Goal: Transaction & Acquisition: Purchase product/service

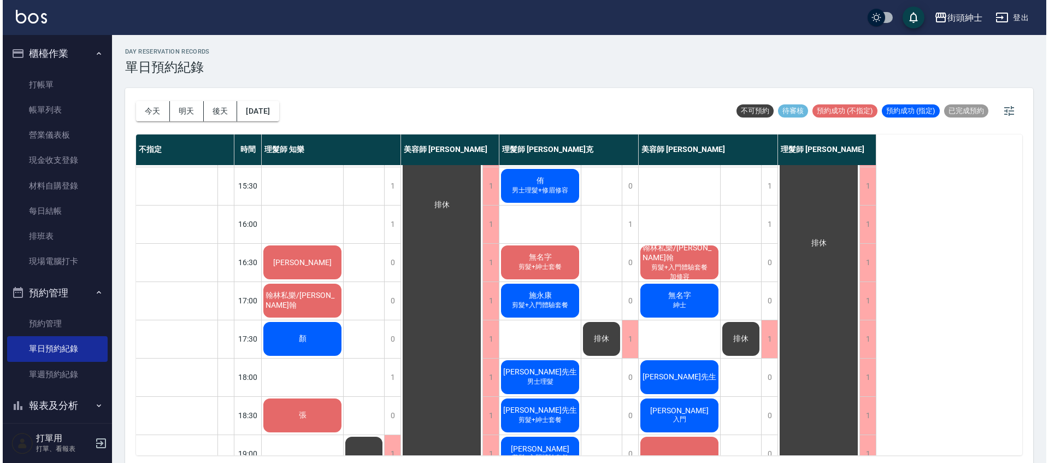
scroll to position [345, 0]
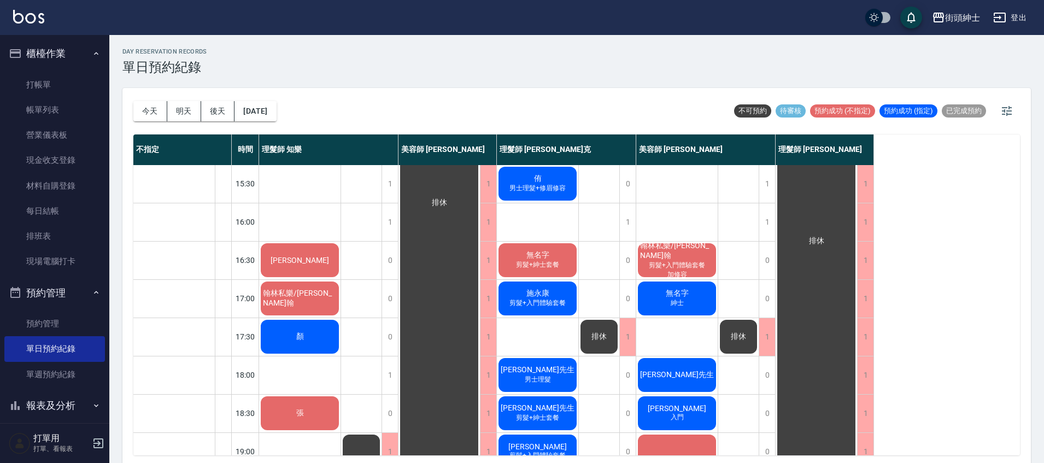
click at [326, 340] on div "顏" at bounding box center [299, 336] width 81 height 37
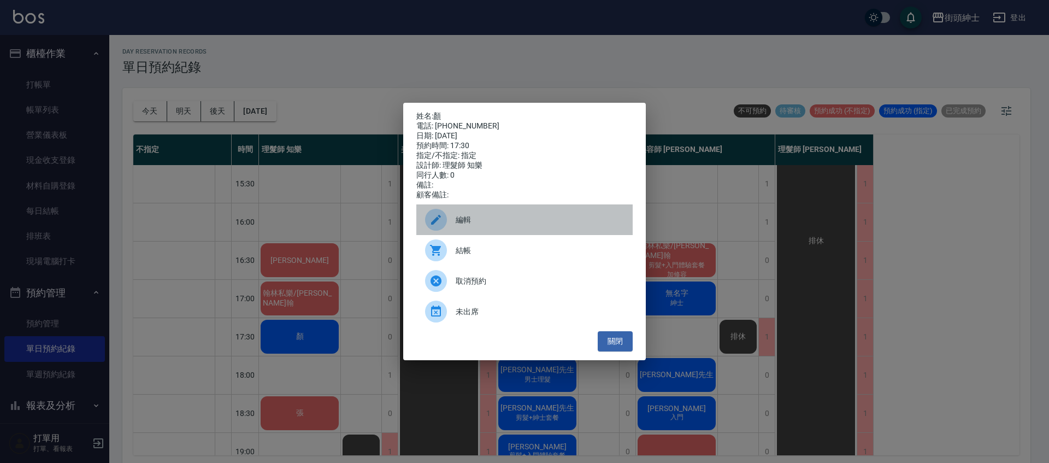
click at [481, 226] on span "編輯" at bounding box center [540, 219] width 168 height 11
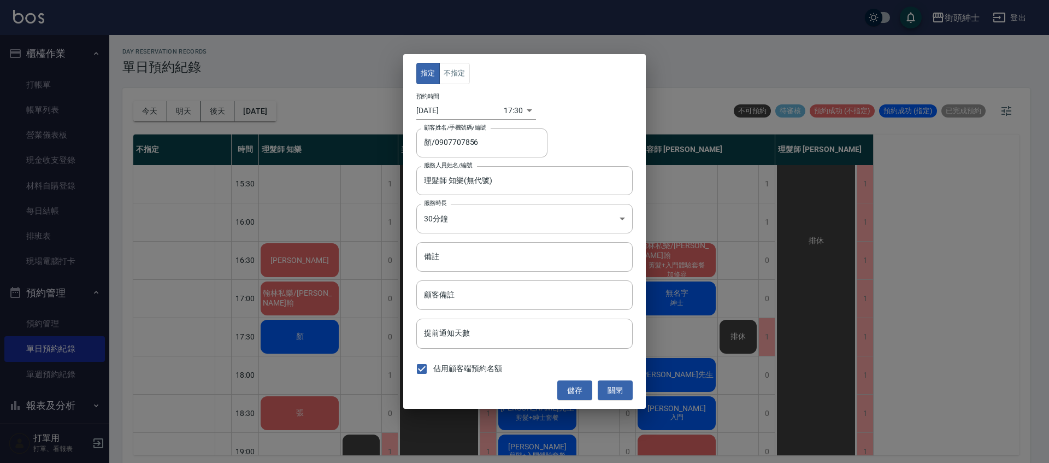
click at [506, 114] on body "街頭紳士 登出 櫃檯作業 打帳單 帳單列表 營業儀表板 現金收支登錄 材料自購登錄 每日結帳 排班表 現場電腦打卡 預約管理 預約管理 單日預約紀錄 單週預約…" at bounding box center [524, 233] width 1049 height 466
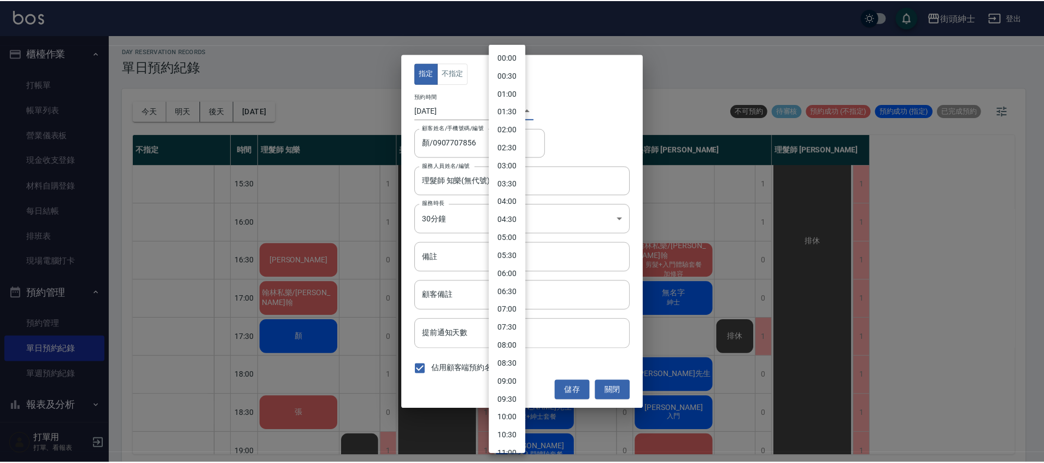
scroll to position [439, 0]
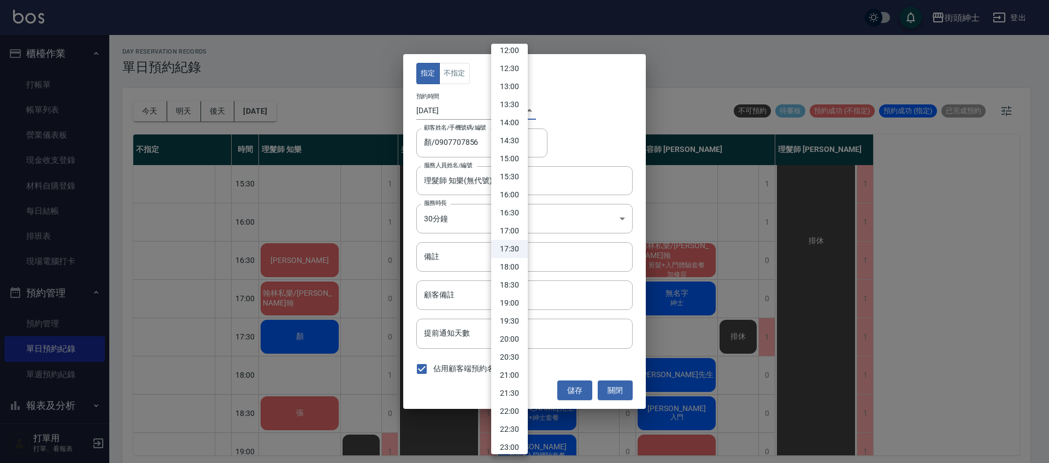
click at [513, 263] on li "18:00" at bounding box center [509, 267] width 37 height 18
type input "1759831200000"
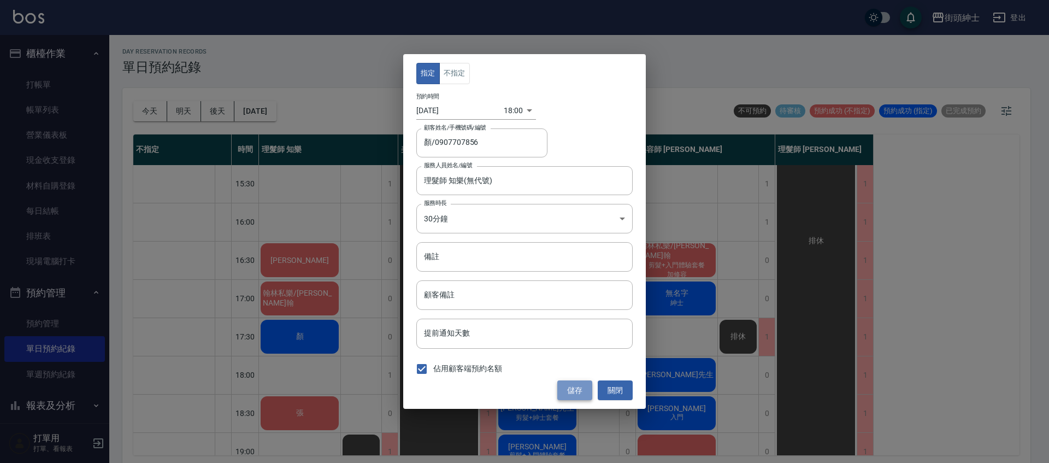
click at [581, 387] on button "儲存" at bounding box center [574, 390] width 35 height 20
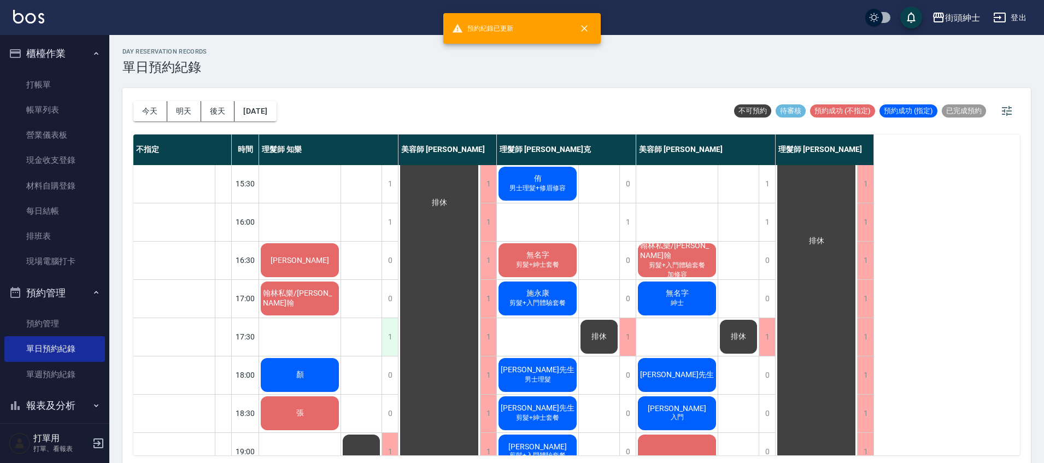
click at [390, 334] on div "1" at bounding box center [389, 337] width 16 height 38
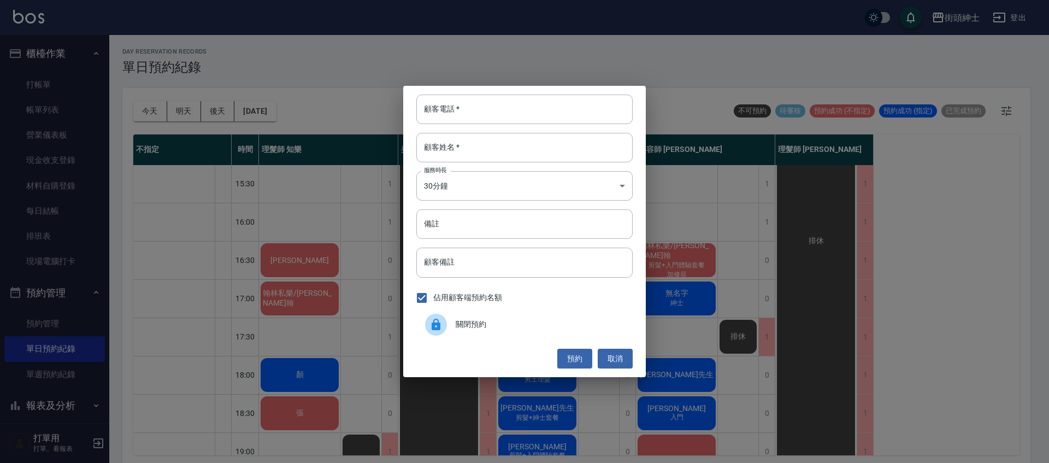
click at [469, 322] on span "關閉預約" at bounding box center [540, 324] width 168 height 11
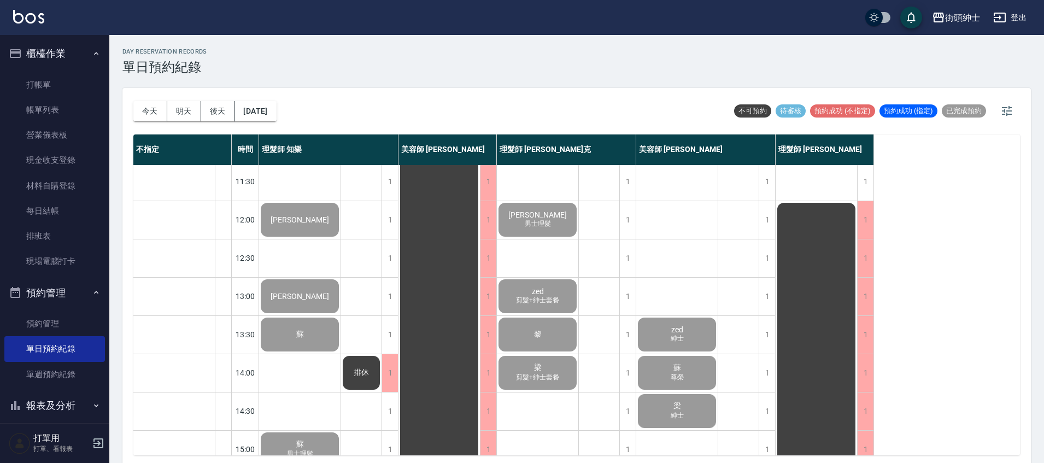
scroll to position [0, 0]
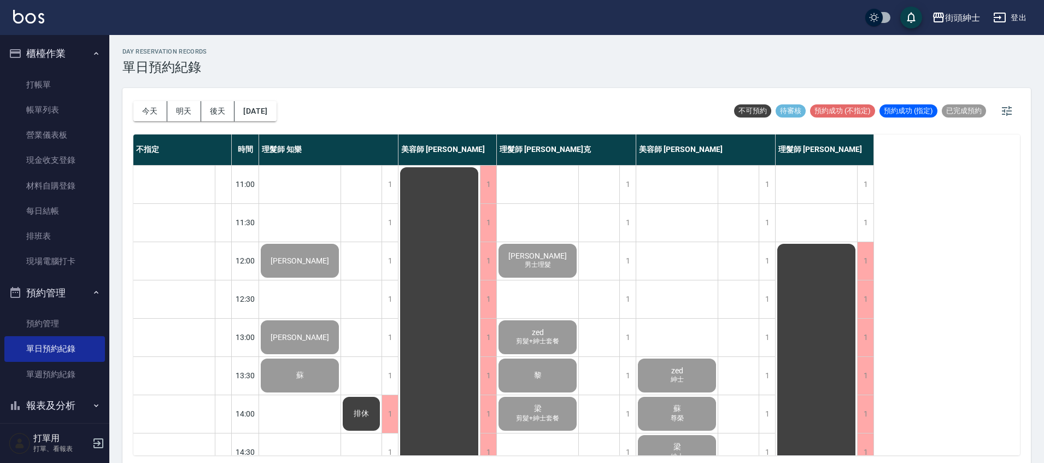
click at [55, 70] on ul "打帳單 帳單列表 營業儀表板 現金收支登錄 材料自購登錄 每日結帳 排班表 現場電腦打卡" at bounding box center [54, 173] width 101 height 211
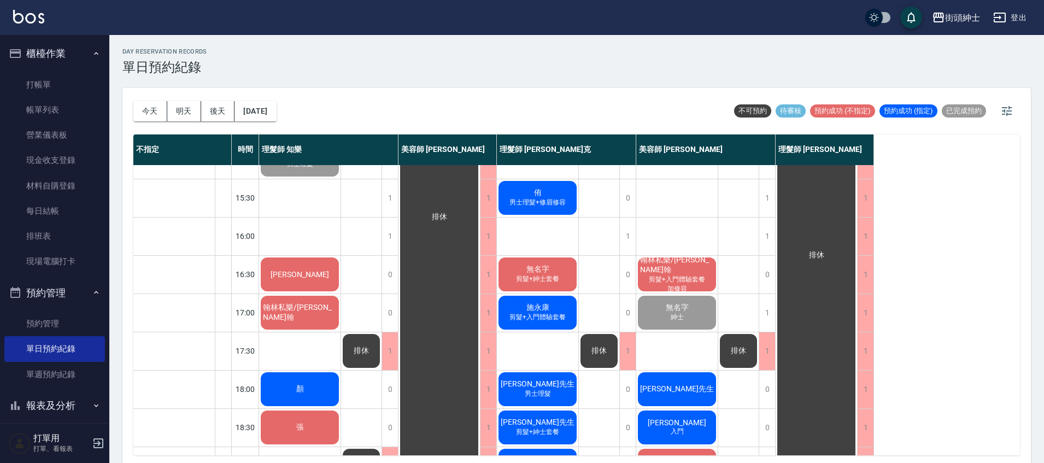
scroll to position [330, 0]
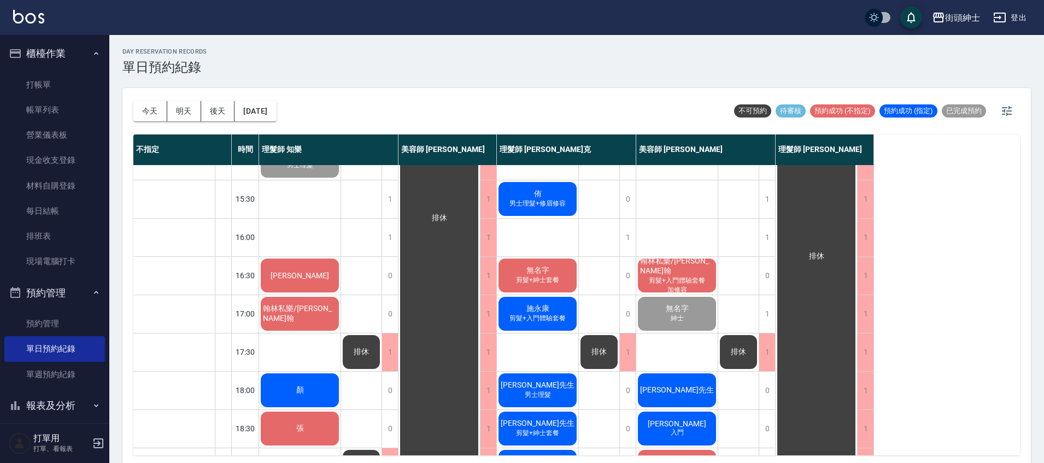
click at [307, 313] on span "翰林私樂/阿翰" at bounding box center [300, 314] width 78 height 20
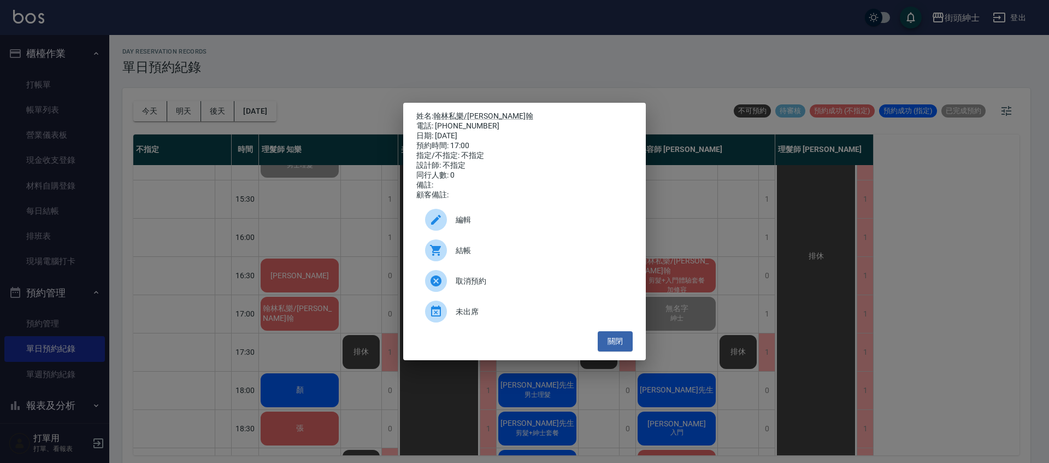
click at [489, 248] on div "結帳" at bounding box center [524, 250] width 216 height 31
click at [623, 343] on button "關閉" at bounding box center [615, 341] width 35 height 20
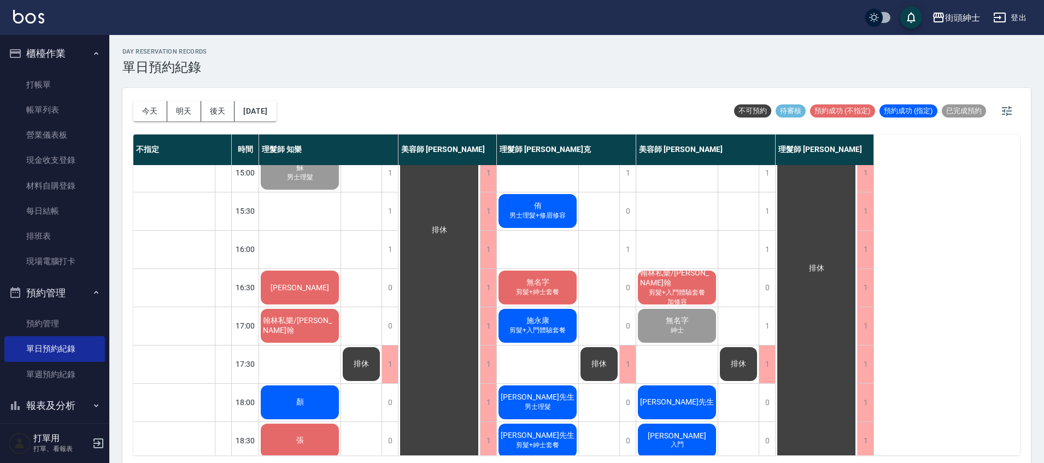
scroll to position [411, 0]
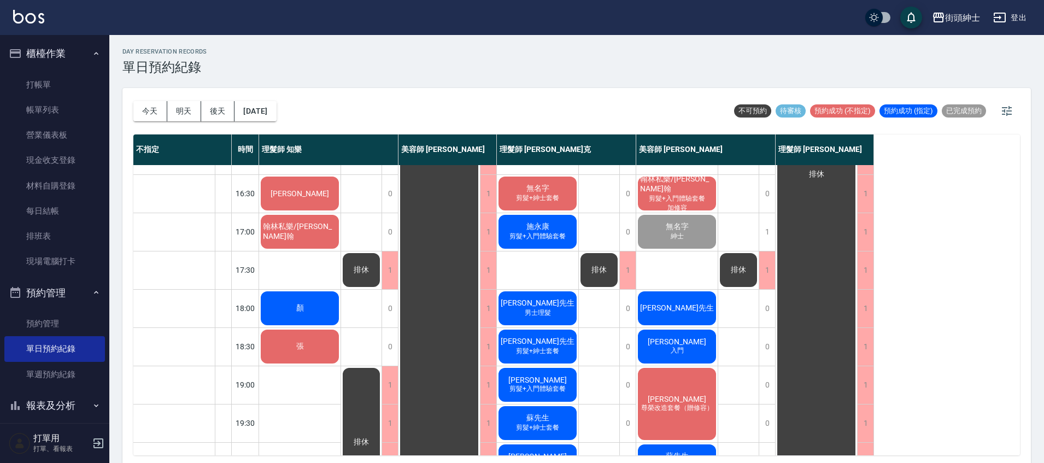
click at [307, 238] on div "翰林私樂/阿翰" at bounding box center [299, 231] width 81 height 37
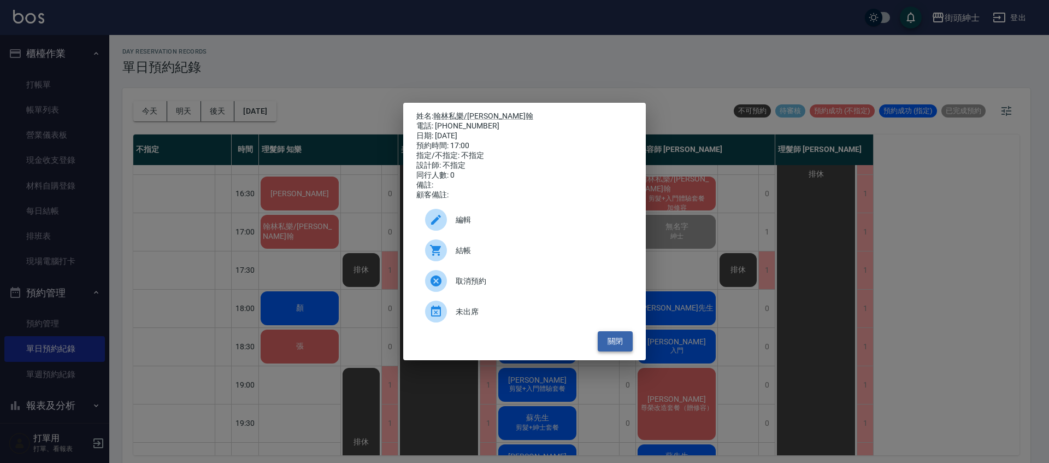
click at [616, 347] on button "關閉" at bounding box center [615, 341] width 35 height 20
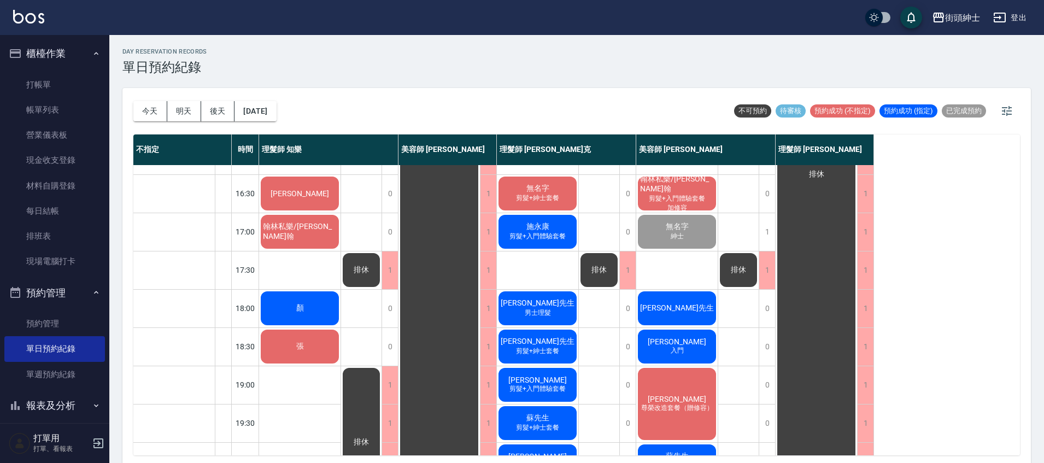
click at [311, 234] on span "翰林私樂/阿翰" at bounding box center [300, 232] width 78 height 20
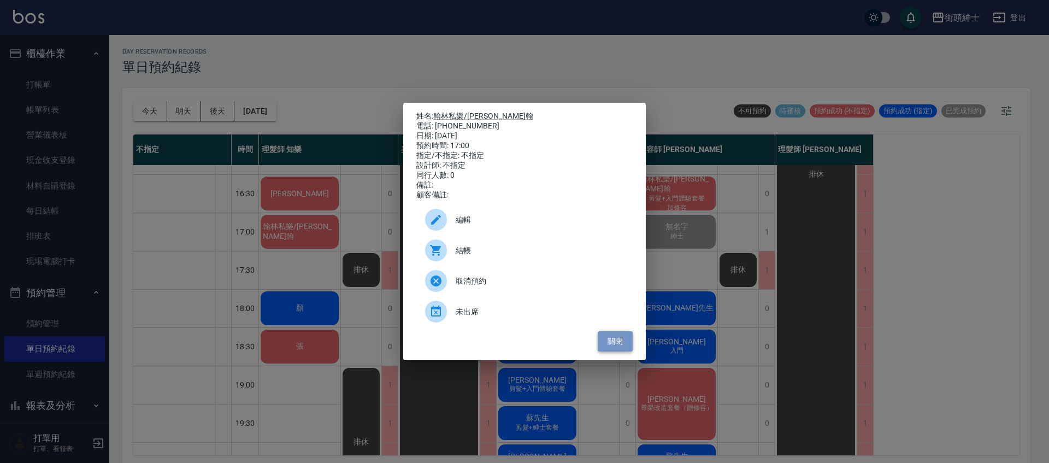
click at [615, 343] on button "關閉" at bounding box center [615, 341] width 35 height 20
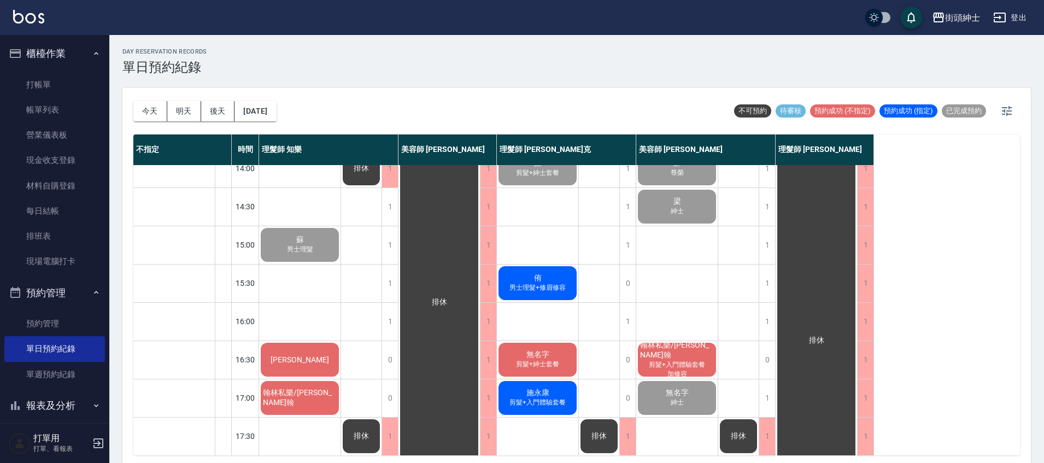
scroll to position [302, 0]
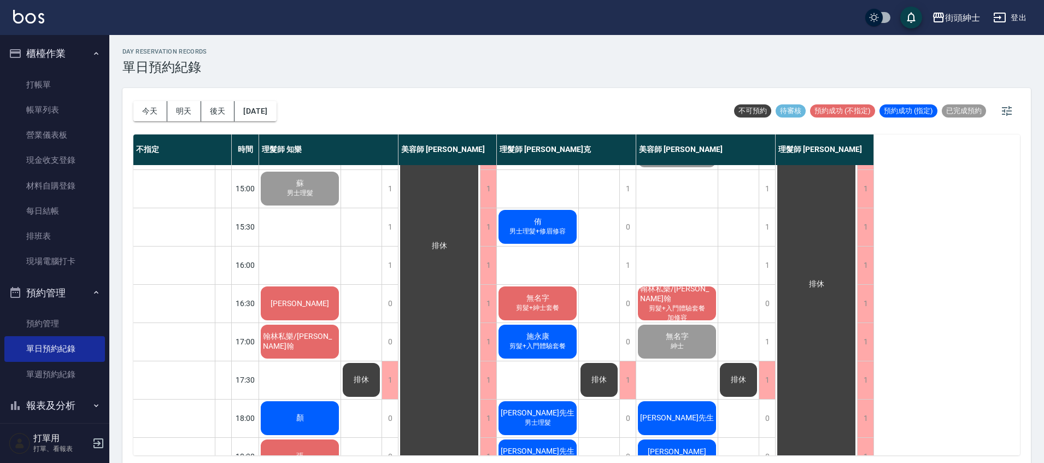
click at [311, 303] on span "[PERSON_NAME]" at bounding box center [299, 303] width 63 height 9
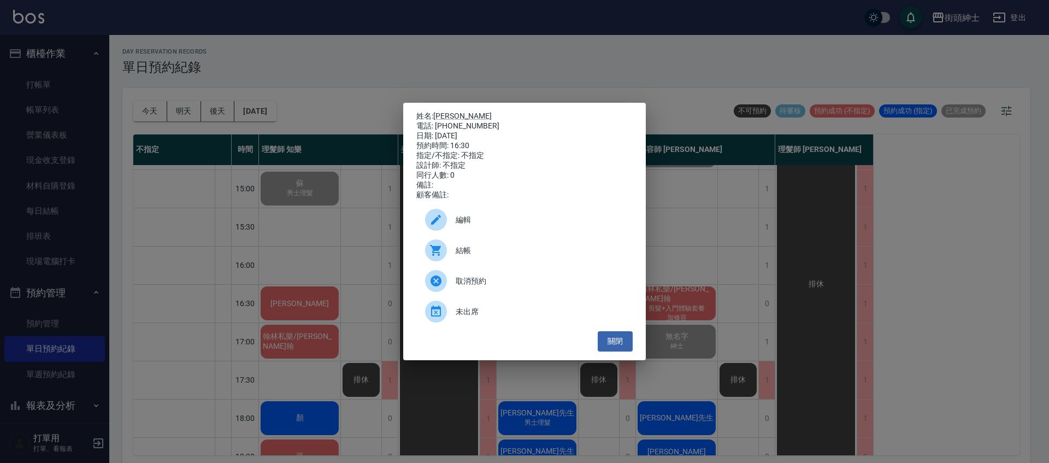
click at [469, 263] on div "結帳" at bounding box center [524, 250] width 216 height 31
click at [615, 348] on button "關閉" at bounding box center [615, 341] width 35 height 20
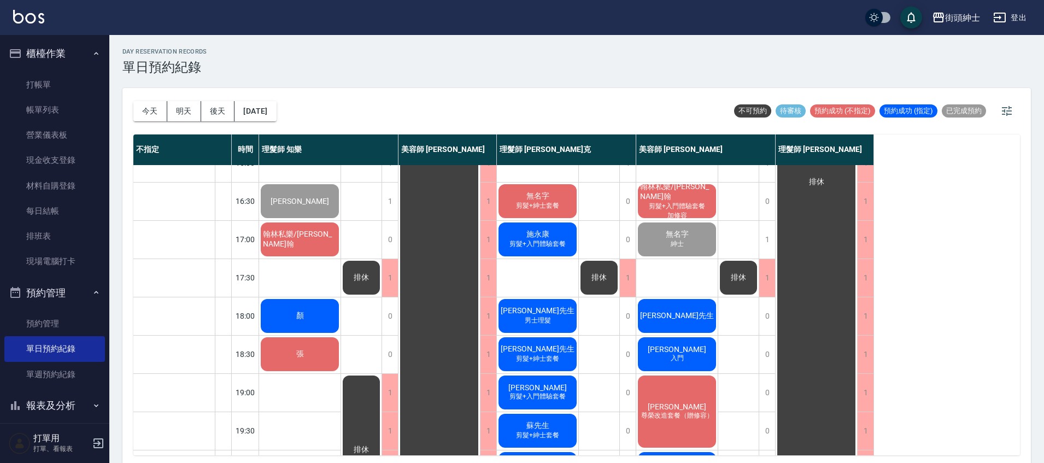
scroll to position [406, 0]
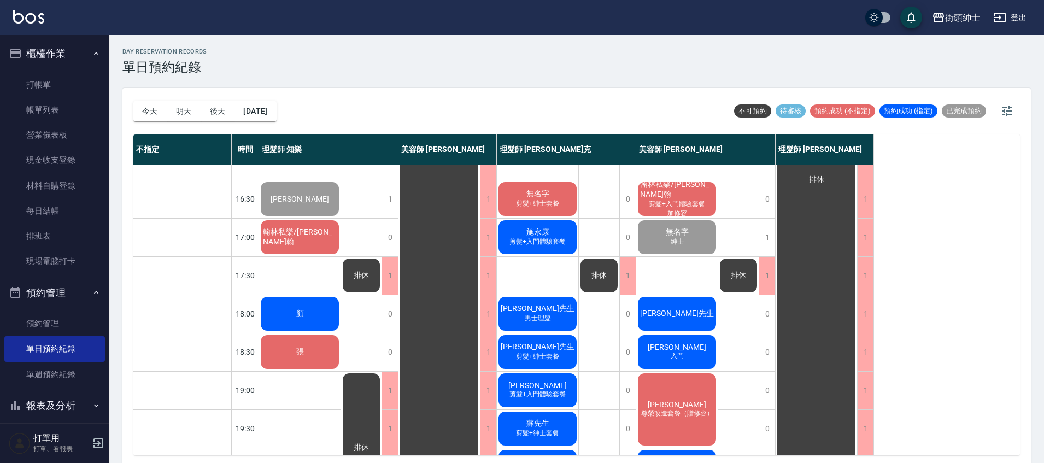
click at [323, 243] on div "翰林私樂/[PERSON_NAME]翰" at bounding box center [299, 237] width 81 height 37
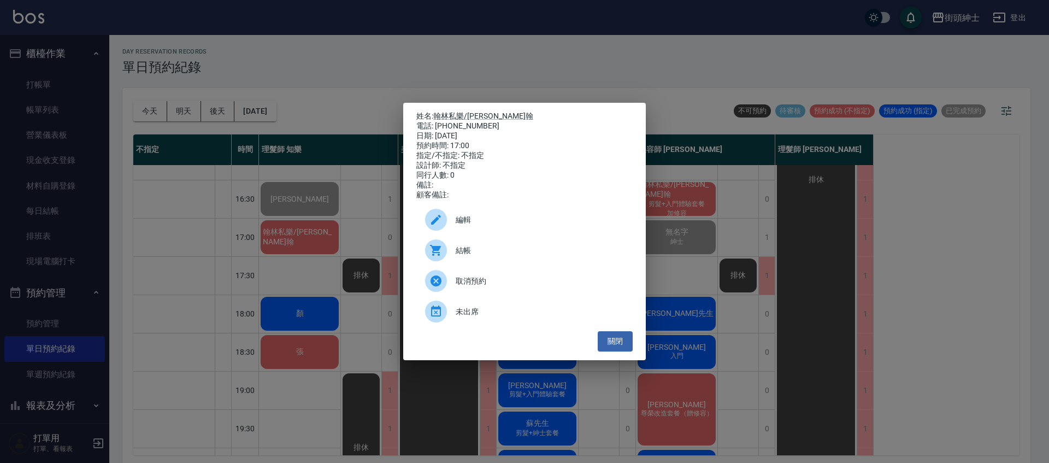
click at [467, 256] on span "結帳" at bounding box center [540, 250] width 168 height 11
click at [619, 351] on button "關閉" at bounding box center [615, 341] width 35 height 20
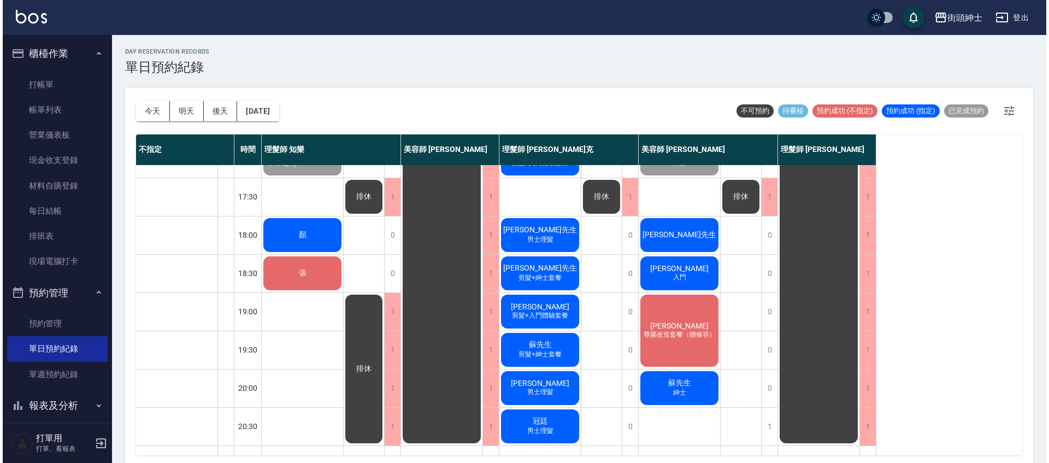
scroll to position [491, 0]
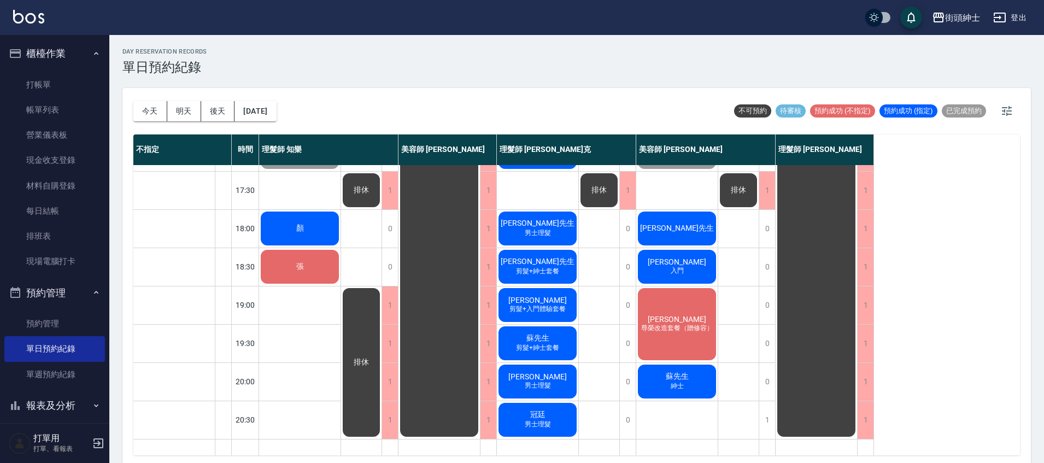
click at [327, 232] on div "顏" at bounding box center [299, 228] width 81 height 37
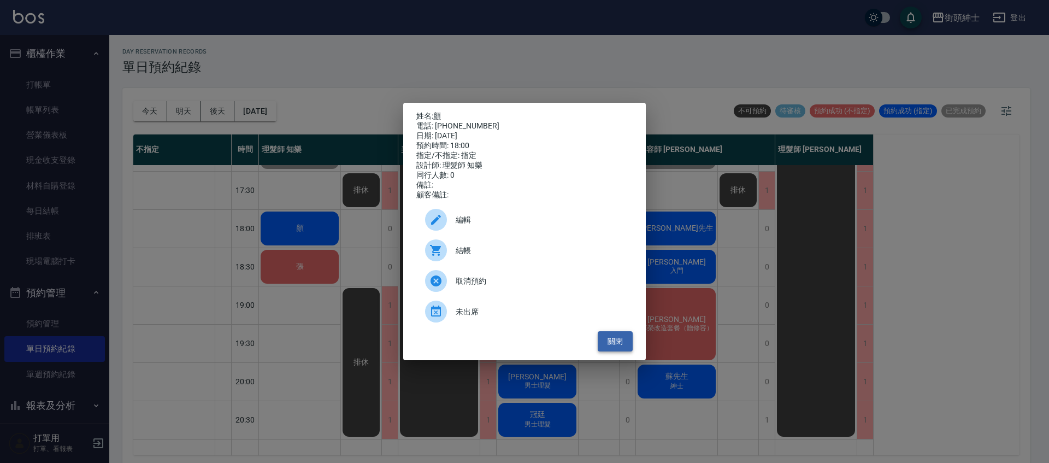
click at [616, 350] on button "關閉" at bounding box center [615, 341] width 35 height 20
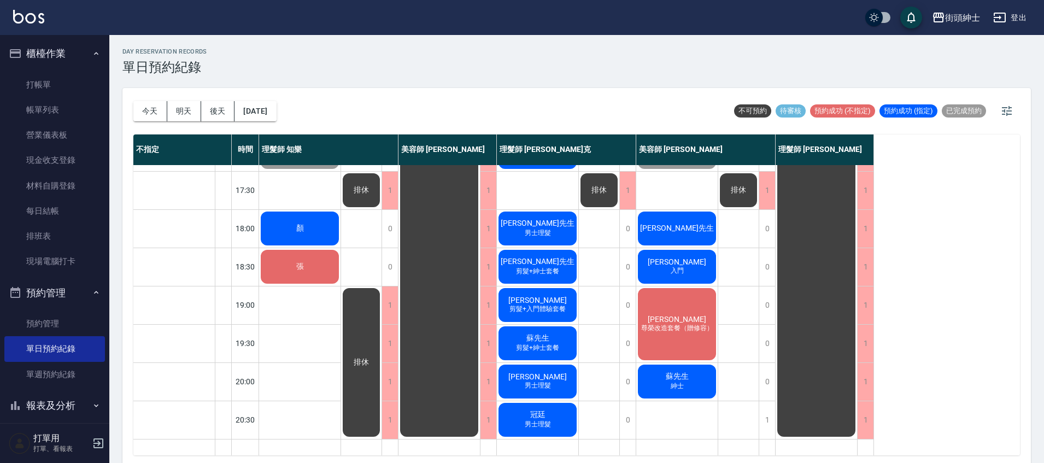
click at [360, 308] on div "排休" at bounding box center [361, 362] width 40 height 152
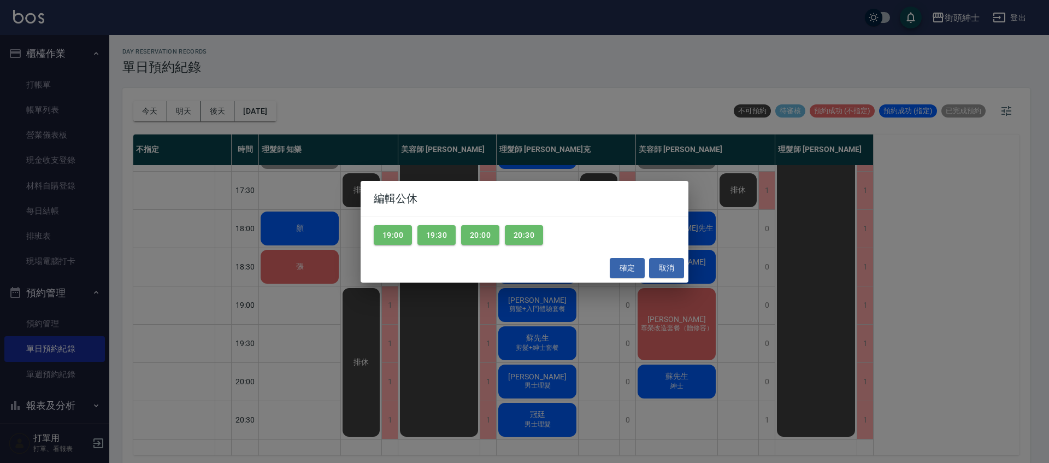
drag, startPoint x: 400, startPoint y: 233, endPoint x: 458, endPoint y: 233, distance: 57.9
click at [400, 234] on button "19:00" at bounding box center [393, 235] width 38 height 20
click at [633, 269] on button "確定" at bounding box center [627, 268] width 35 height 20
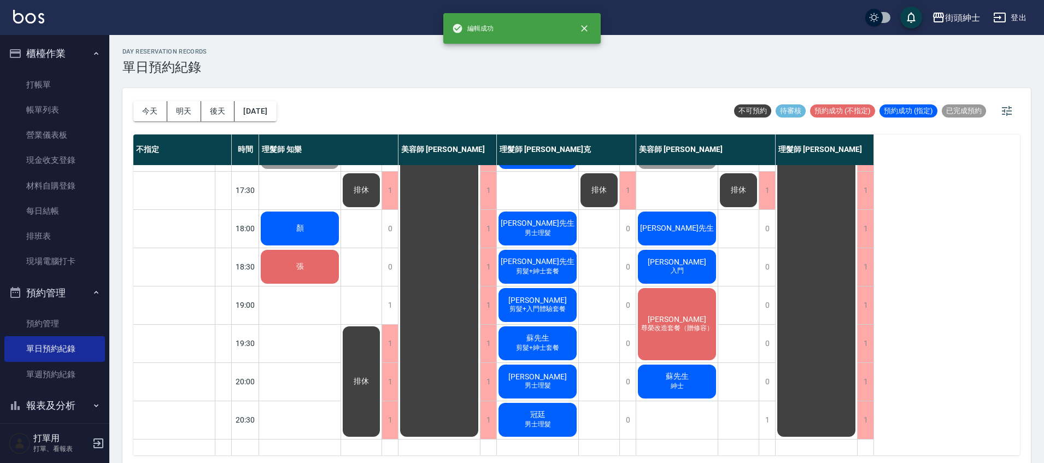
click at [301, 228] on span "顏" at bounding box center [300, 228] width 12 height 10
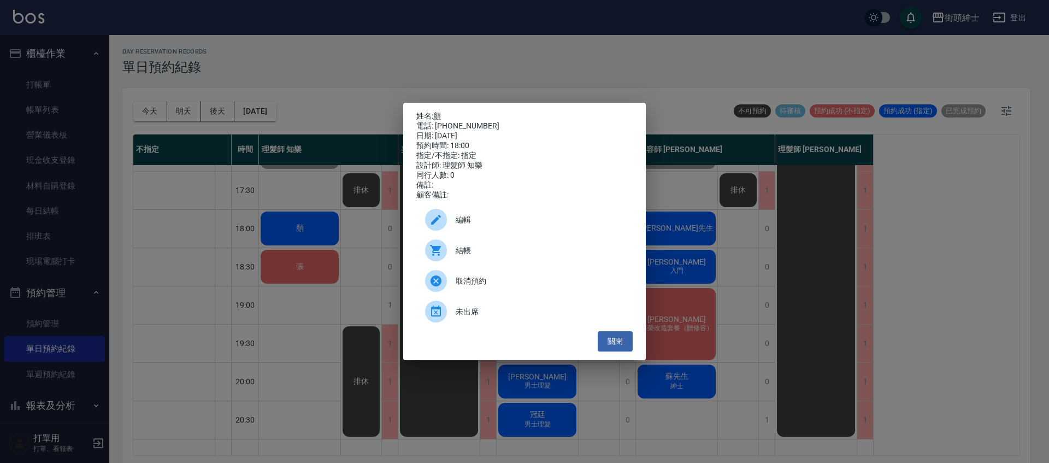
drag, startPoint x: 348, startPoint y: 221, endPoint x: 333, endPoint y: 226, distance: 15.4
click at [348, 222] on div "姓名: 顏 電話: 0907707856 日期: 2025/10/07 預約時間: 18:00 指定/不指定: 指定 設計師: 理髮師 知樂 同行人數: 0 …" at bounding box center [524, 231] width 1049 height 463
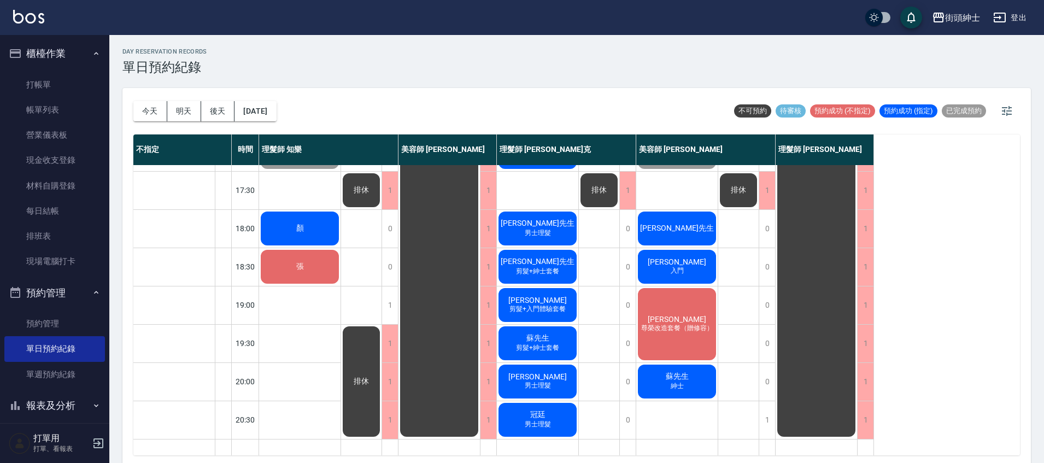
click at [315, 224] on div "顏" at bounding box center [299, 228] width 81 height 37
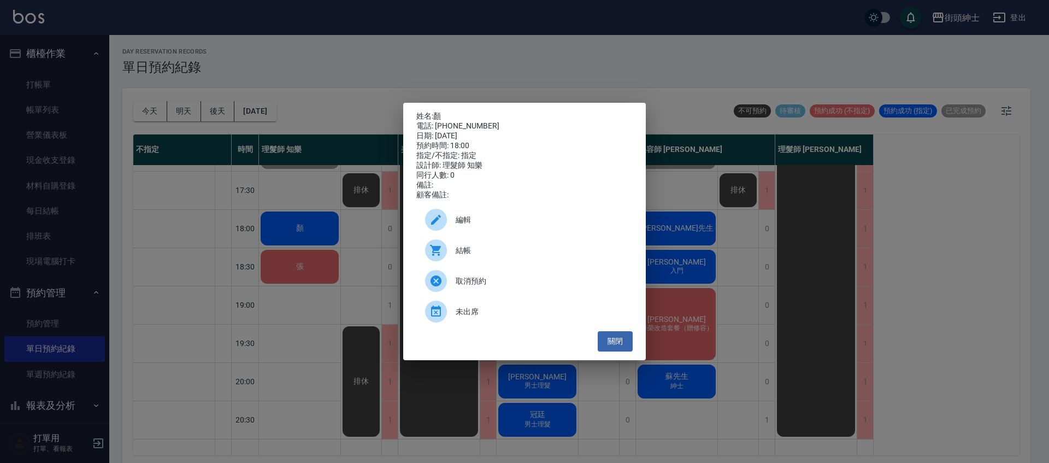
click at [478, 225] on span "編輯" at bounding box center [540, 219] width 168 height 11
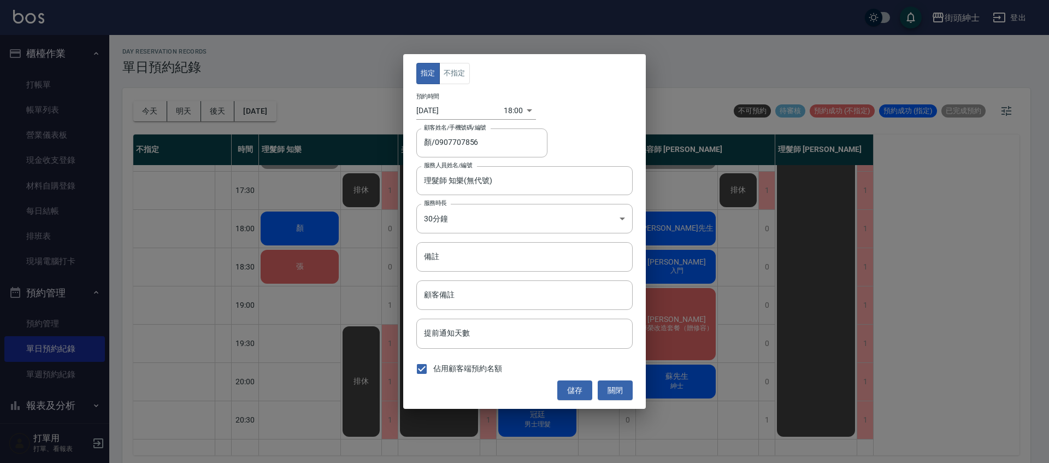
click at [517, 113] on div "18:00 1759831200000" at bounding box center [520, 111] width 32 height 18
click at [523, 113] on div "18:00 1759831200000" at bounding box center [520, 111] width 32 height 18
click at [522, 109] on div "18:00 1759831200000" at bounding box center [520, 111] width 32 height 18
click at [506, 113] on body "街頭紳士 登出 櫃檯作業 打帳單 帳單列表 營業儀表板 現金收支登錄 材料自購登錄 每日結帳 排班表 現場電腦打卡 預約管理 預約管理 單日預約紀錄 單週預約…" at bounding box center [524, 233] width 1049 height 466
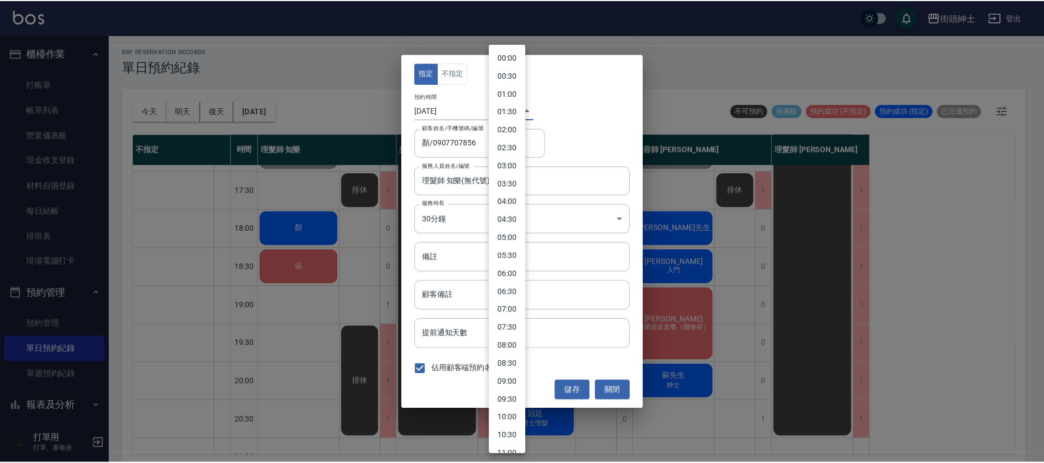
scroll to position [457, 0]
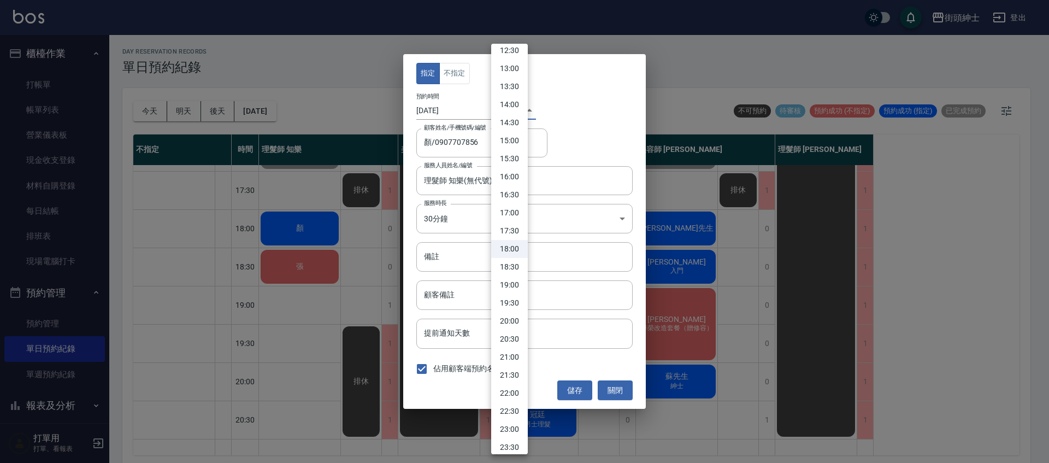
click at [516, 286] on li "19:00" at bounding box center [509, 285] width 37 height 18
type input "1759834800000"
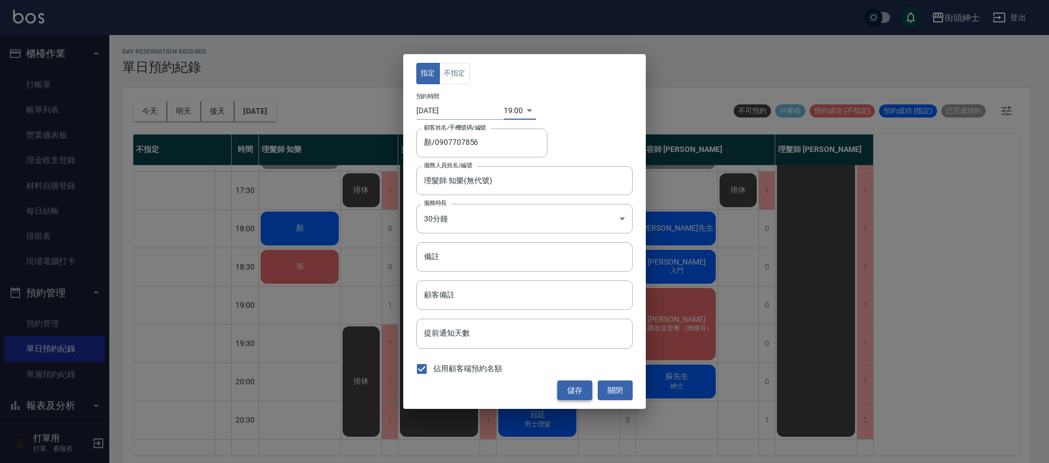
click at [587, 390] on button "儲存" at bounding box center [574, 390] width 35 height 20
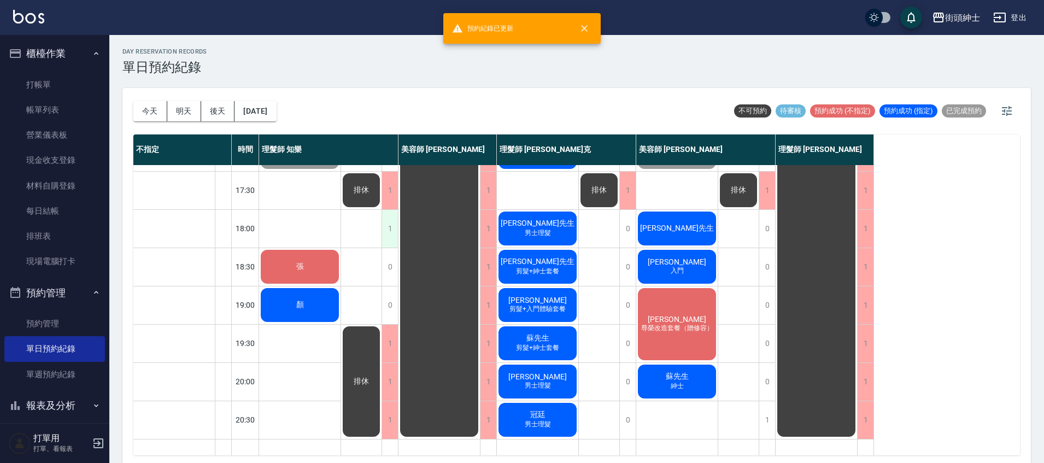
click at [391, 226] on div "1" at bounding box center [389, 229] width 16 height 38
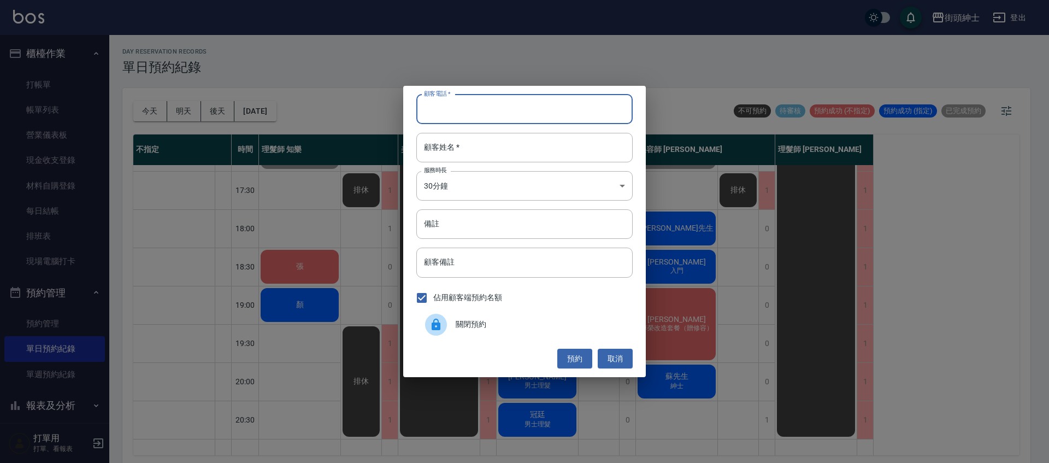
click at [477, 110] on input "顧客電話   *" at bounding box center [524, 110] width 216 height 30
type input "過"
type input "１"
type input "123"
click at [579, 358] on button "預約" at bounding box center [574, 359] width 35 height 20
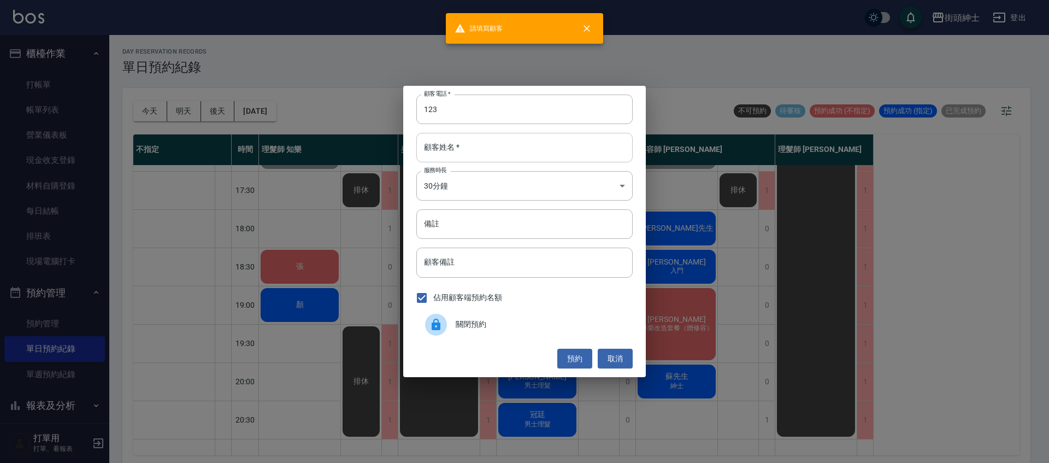
click at [492, 154] on input "顧客姓名   *" at bounding box center [524, 148] width 216 height 30
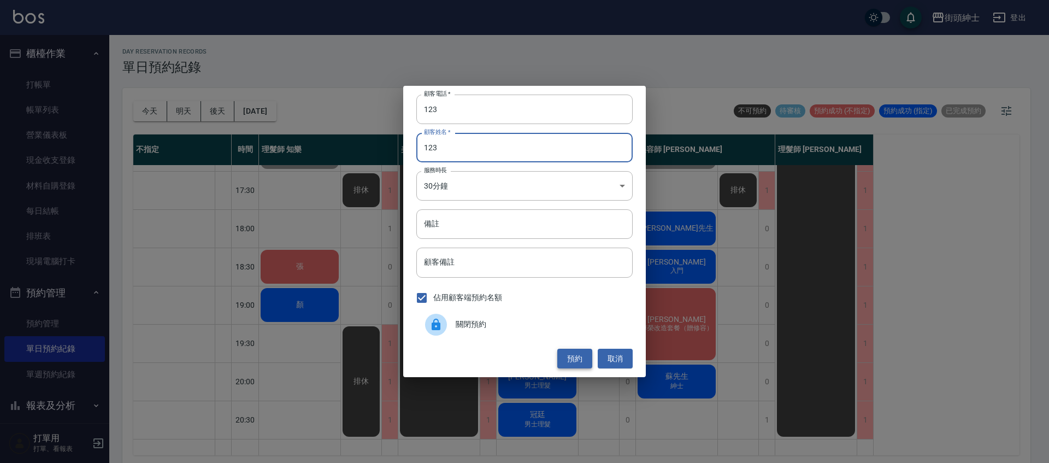
type input "123"
click at [575, 357] on button "預約" at bounding box center [574, 359] width 35 height 20
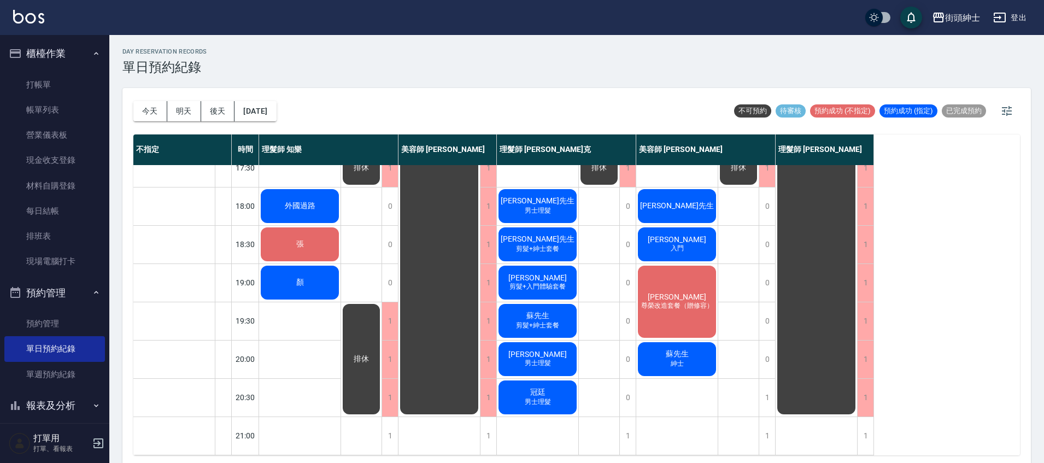
scroll to position [522, 0]
click at [195, 113] on button "明天" at bounding box center [184, 111] width 34 height 20
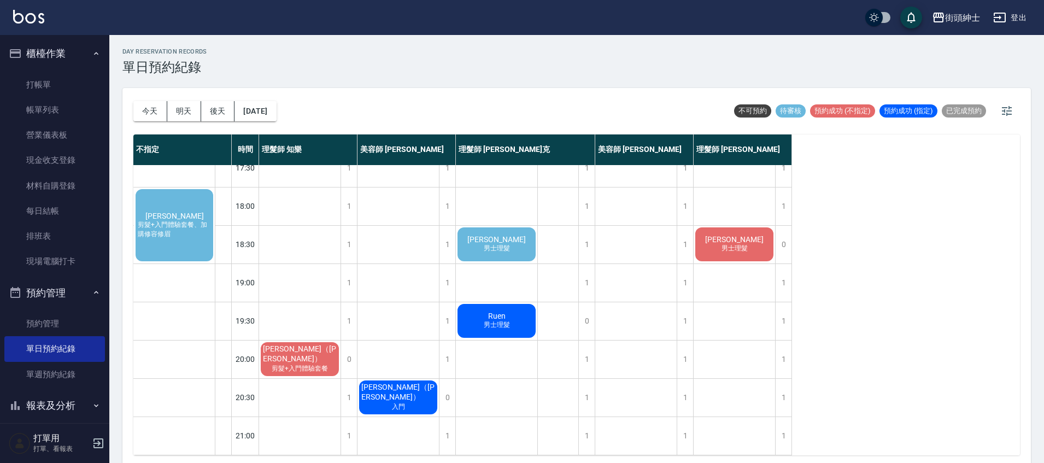
click at [504, 235] on span "陳亭宇" at bounding box center [496, 239] width 63 height 9
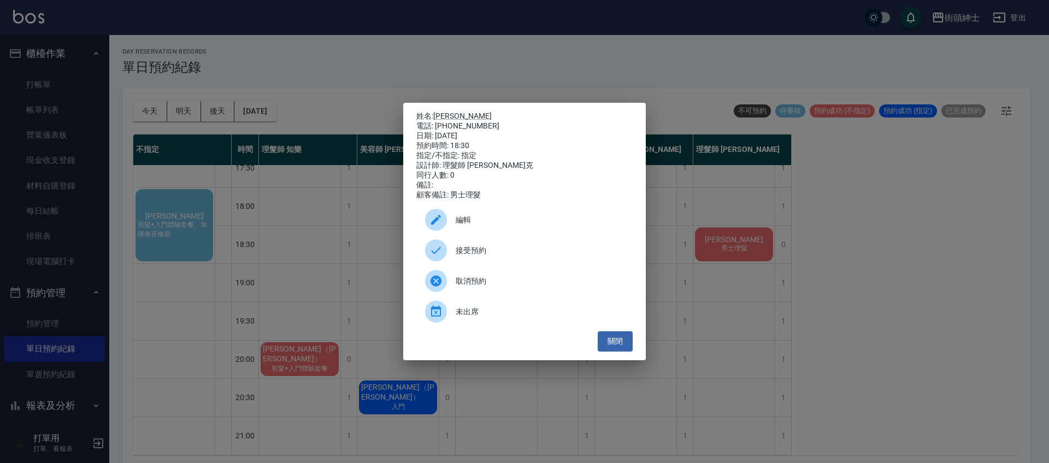
click at [519, 245] on div "接受預約" at bounding box center [524, 250] width 216 height 31
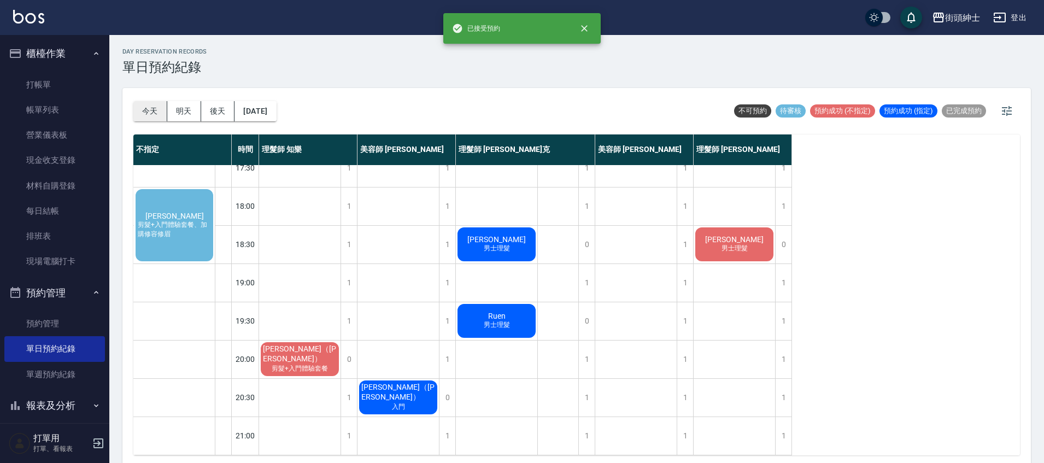
click at [152, 107] on button "今天" at bounding box center [150, 111] width 34 height 20
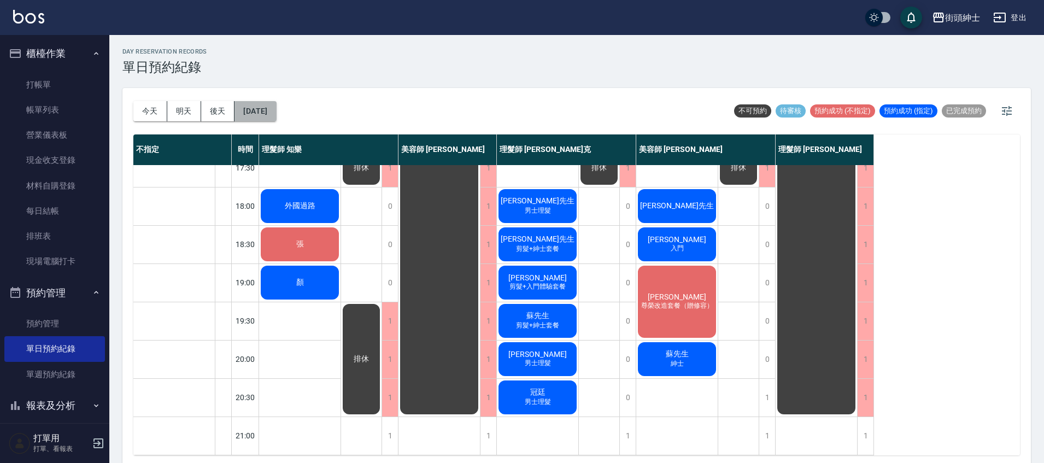
click at [259, 105] on button "[DATE]" at bounding box center [255, 111] width 42 height 20
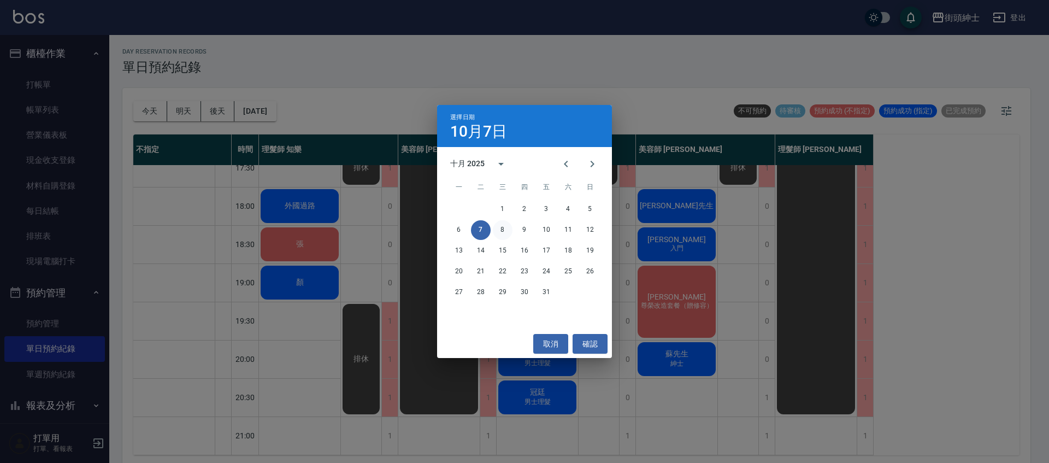
click at [501, 231] on button "8" at bounding box center [503, 230] width 20 height 20
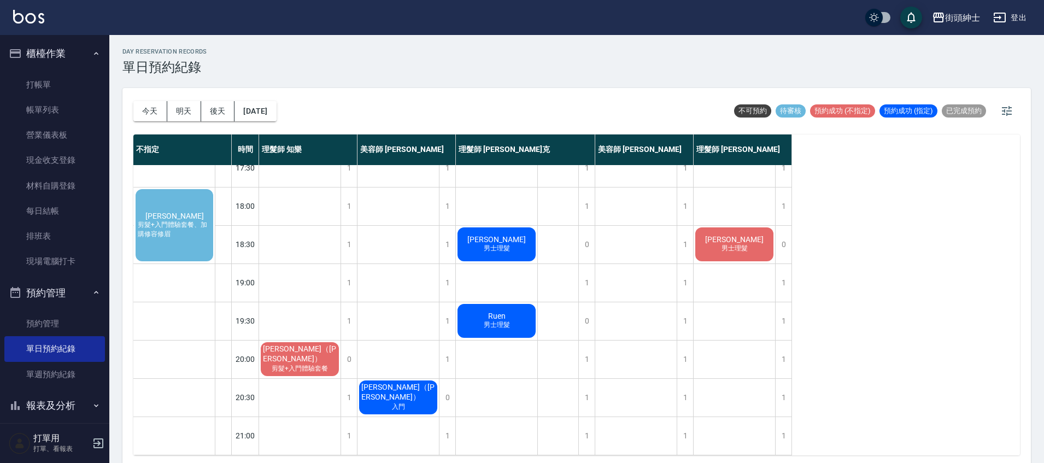
scroll to position [522, 0]
click at [151, 109] on button "今天" at bounding box center [150, 111] width 34 height 20
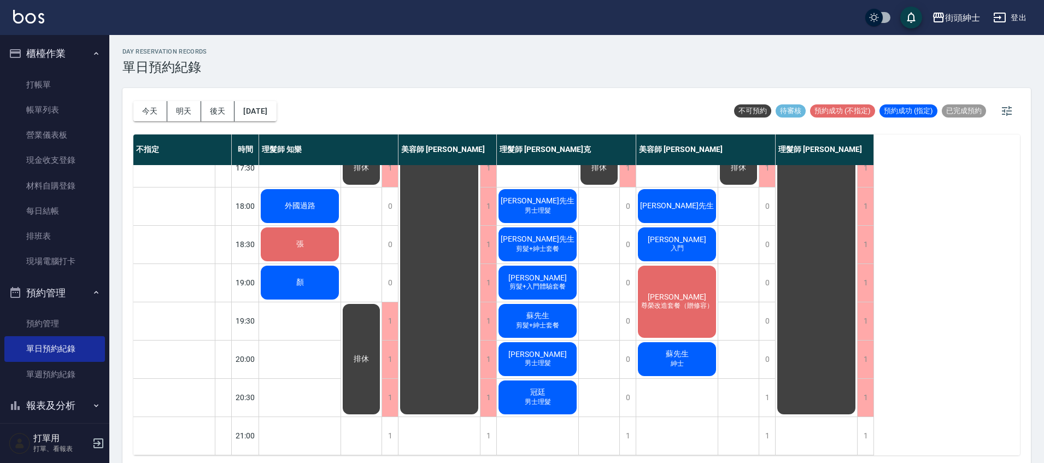
click at [531, 206] on span "男士理髮" at bounding box center [537, 210] width 31 height 9
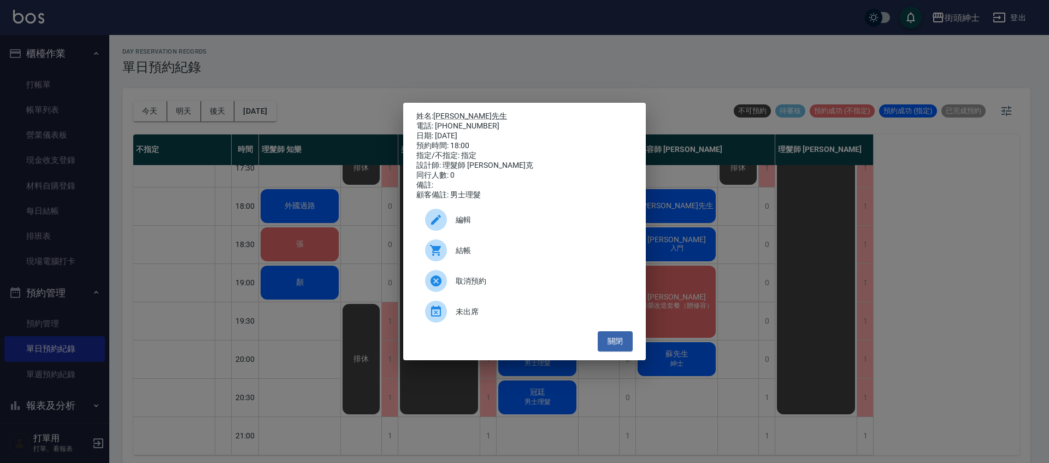
click at [472, 314] on span "未出席" at bounding box center [540, 311] width 168 height 11
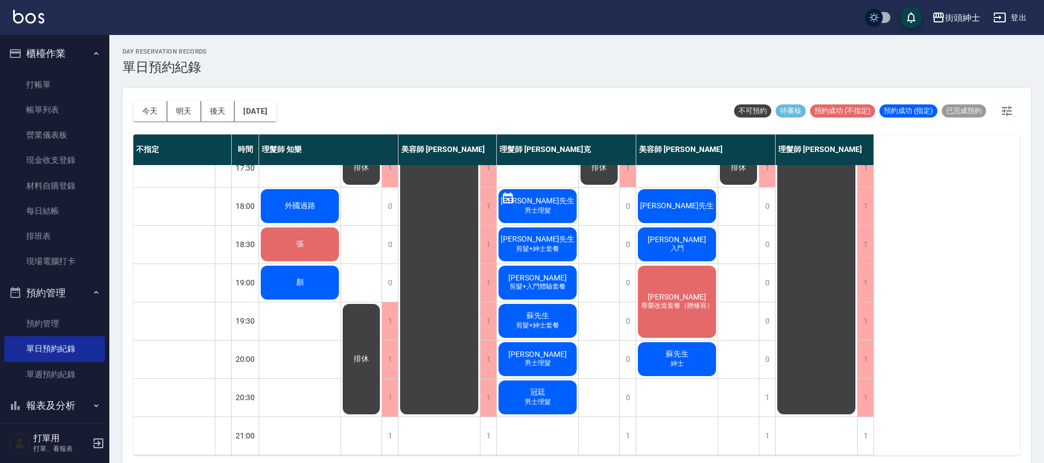
click at [676, 244] on span "入門" at bounding box center [676, 248] width 17 height 9
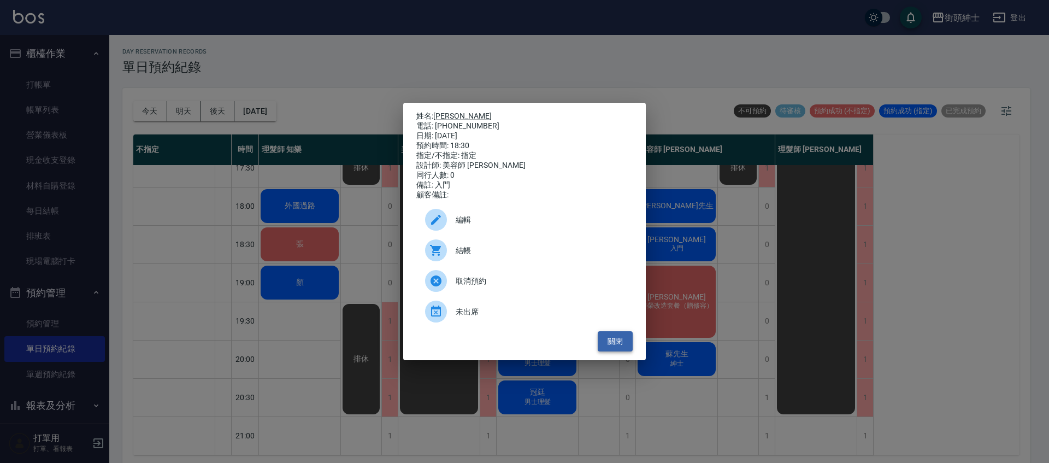
click at [620, 346] on button "關閉" at bounding box center [615, 341] width 35 height 20
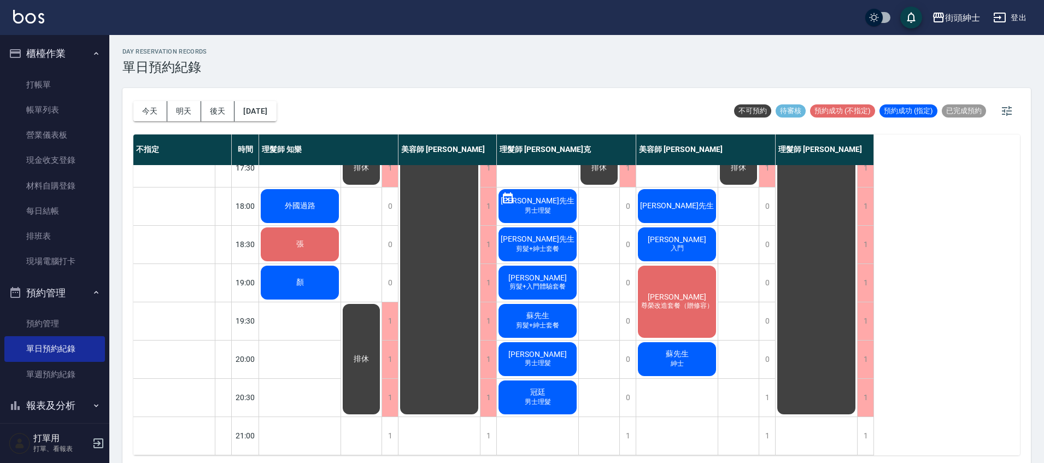
click at [685, 201] on span "哈先生" at bounding box center [677, 206] width 78 height 10
click at [686, 201] on span "哈先生" at bounding box center [677, 206] width 78 height 10
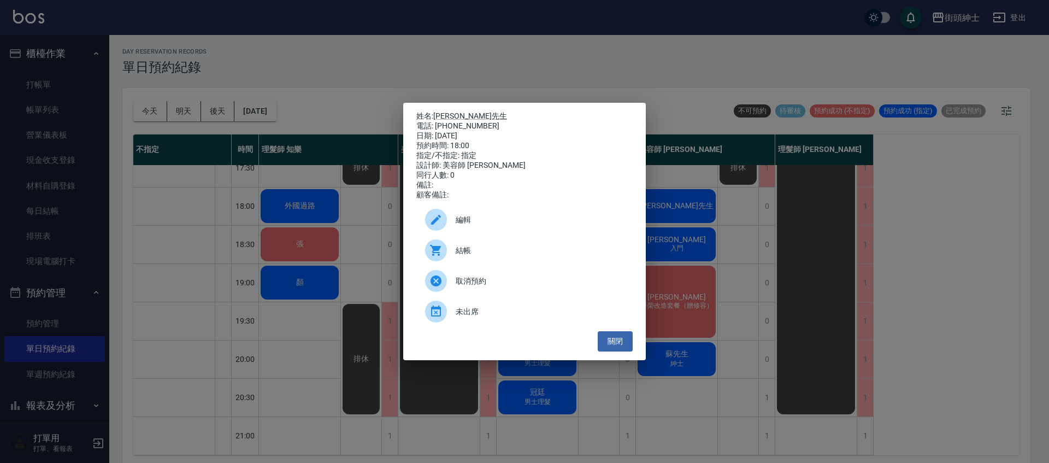
click at [557, 225] on span "編輯" at bounding box center [540, 219] width 168 height 11
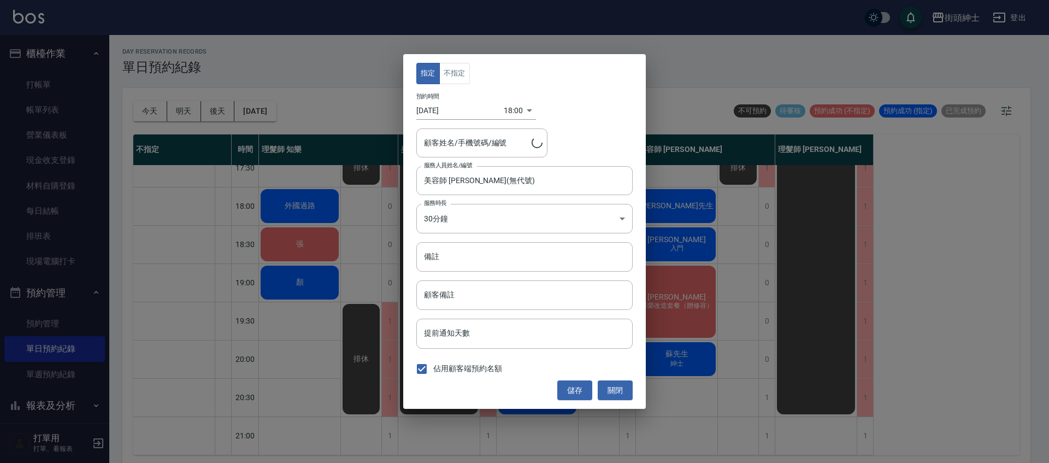
type input "哈先生/0958783786"
click at [532, 252] on input "備註" at bounding box center [524, 257] width 216 height 30
type input "+修容"
click at [590, 392] on button "儲存" at bounding box center [574, 390] width 35 height 20
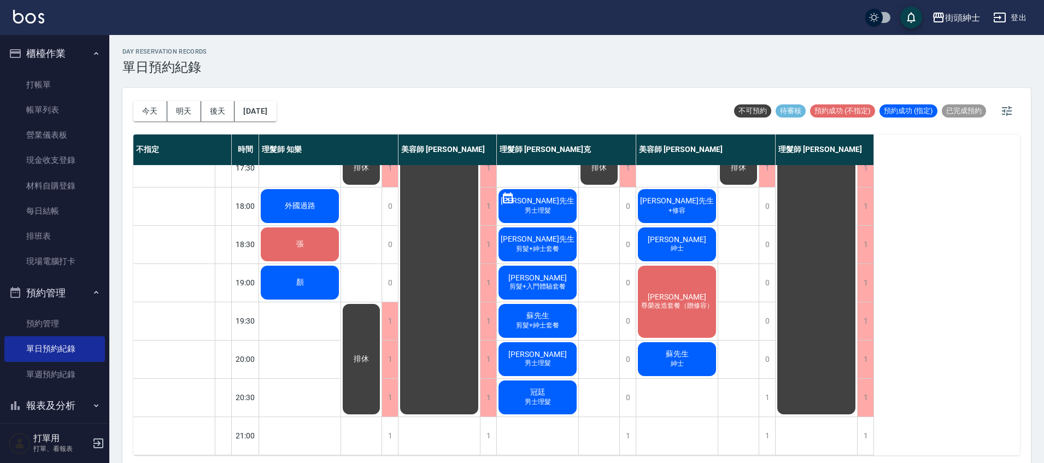
click at [284, 236] on div "張" at bounding box center [299, 244] width 81 height 37
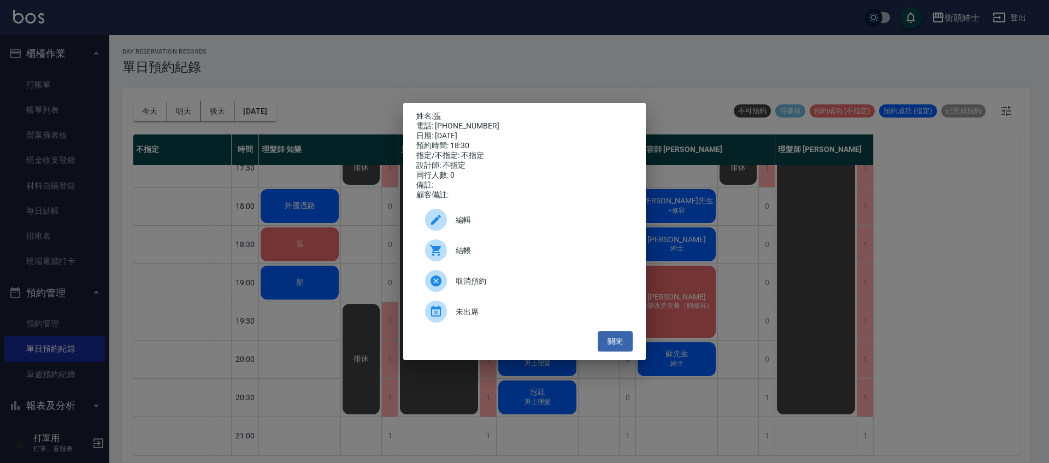
click at [484, 250] on span "結帳" at bounding box center [540, 250] width 168 height 11
click at [627, 342] on button "關閉" at bounding box center [615, 341] width 35 height 20
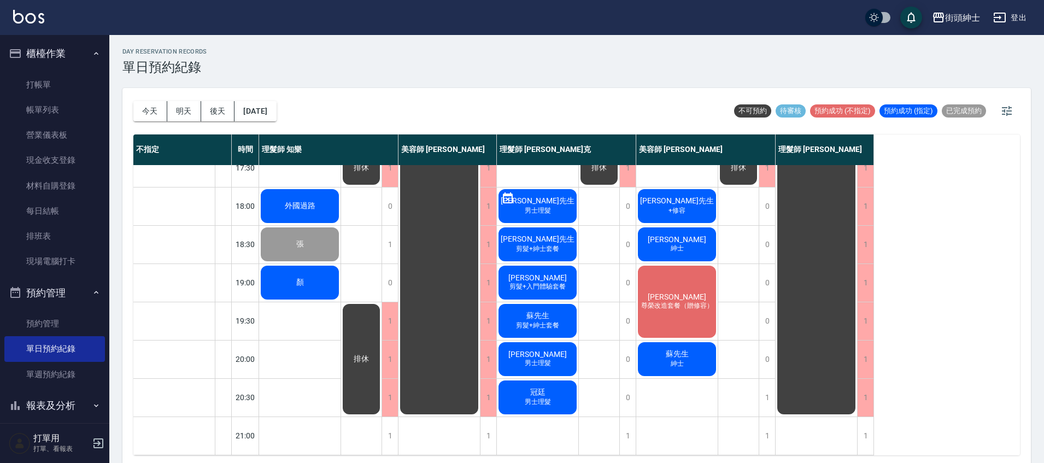
click at [296, 204] on div "外國過路" at bounding box center [299, 205] width 81 height 37
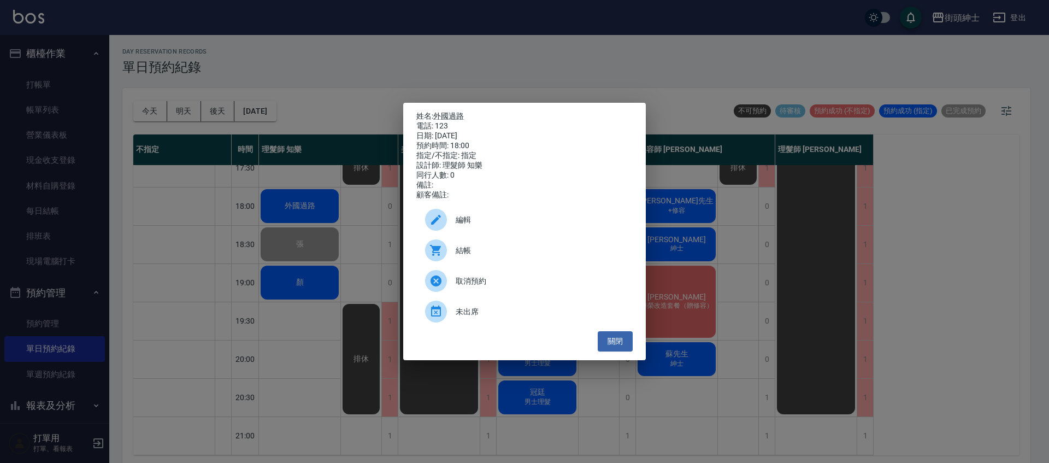
click at [516, 256] on span "結帳" at bounding box center [540, 250] width 168 height 11
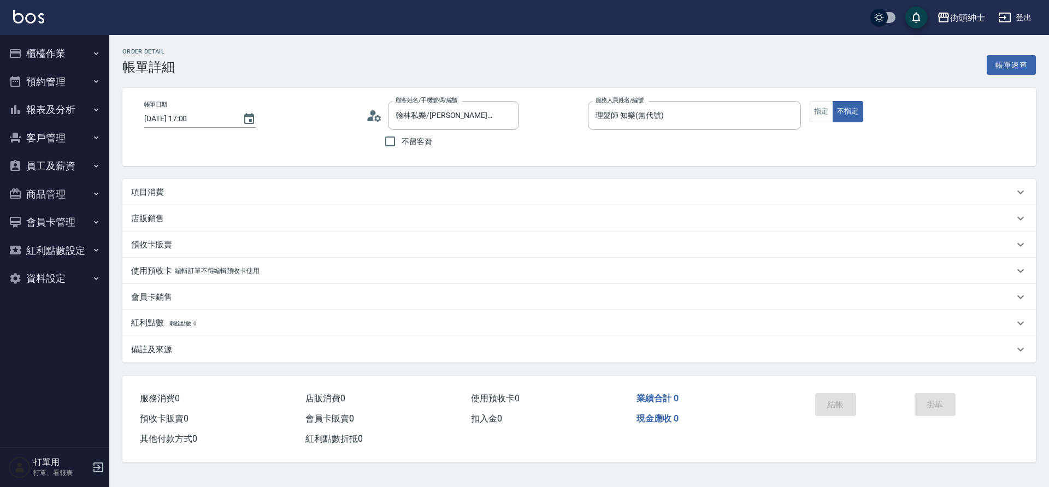
click at [173, 195] on div "項目消費" at bounding box center [572, 192] width 883 height 11
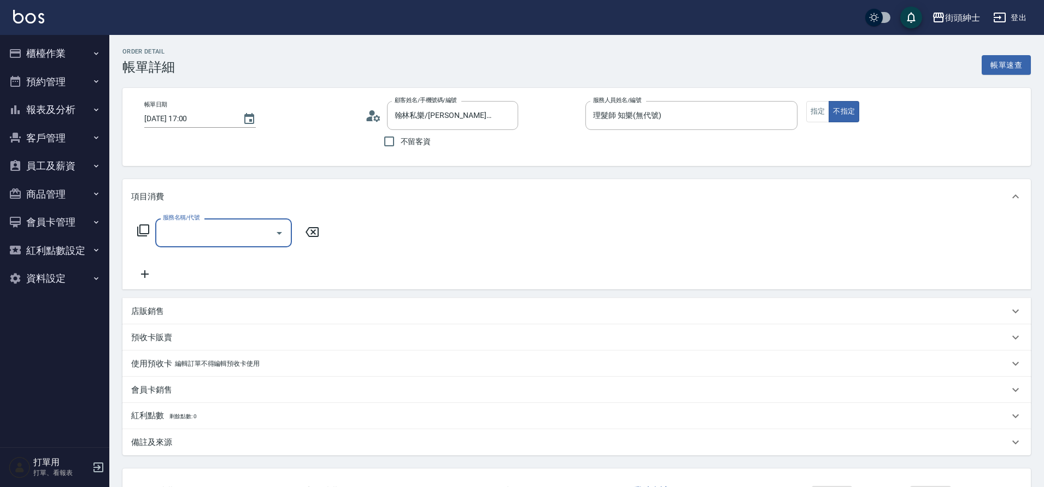
drag, startPoint x: 0, startPoint y: 0, endPoint x: 62, endPoint y: 60, distance: 86.2
click at [62, 60] on button "櫃檯作業" at bounding box center [54, 53] width 101 height 28
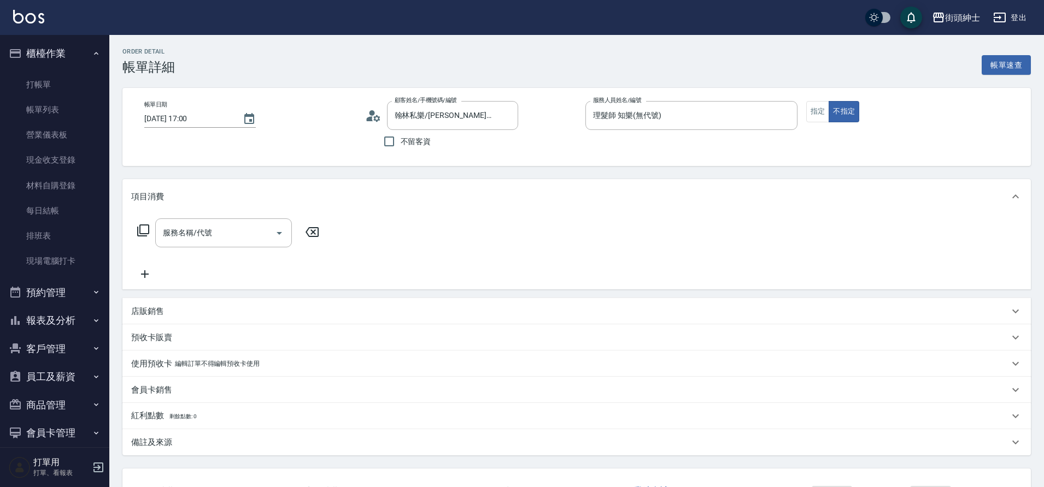
click at [64, 62] on button "櫃檯作業" at bounding box center [54, 53] width 101 height 28
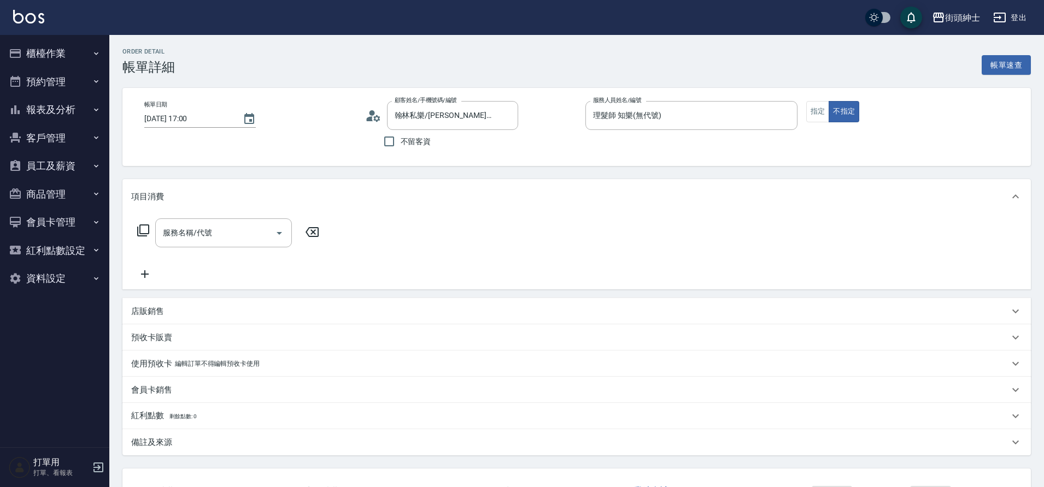
click at [63, 87] on button "預約管理" at bounding box center [54, 82] width 101 height 28
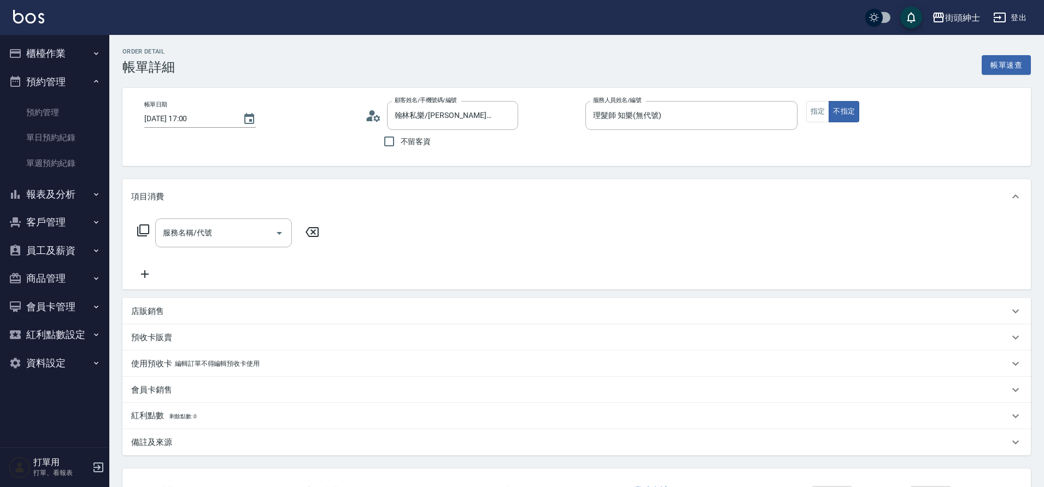
click at [74, 140] on link "單日預約紀錄" at bounding box center [54, 137] width 101 height 25
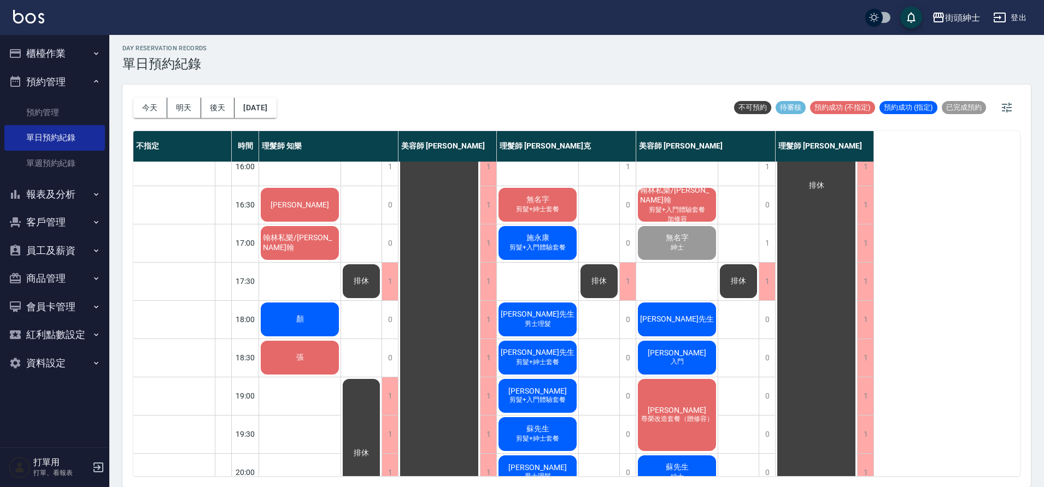
scroll to position [414, 0]
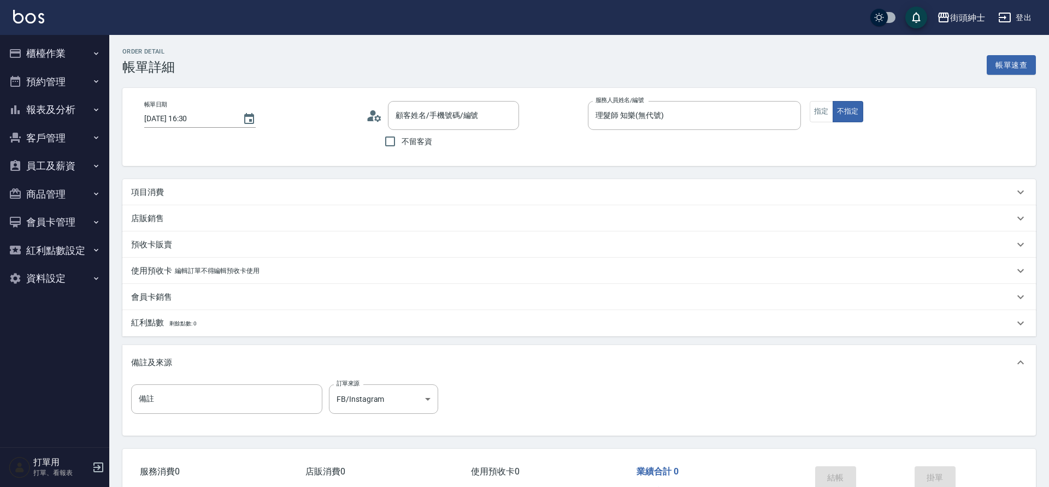
type input "[PERSON_NAME]/0980094274/null"
click at [158, 193] on p "項目消費" at bounding box center [147, 192] width 33 height 11
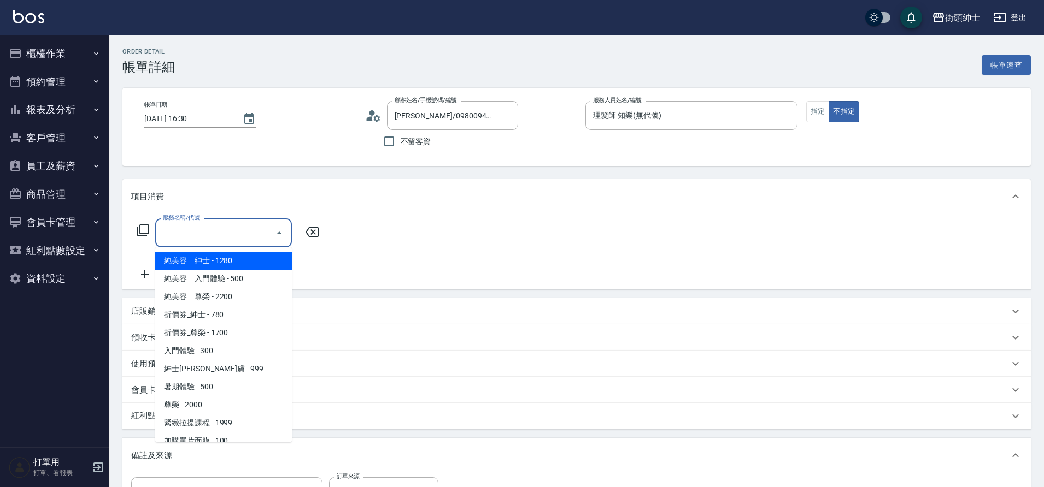
click at [191, 225] on input "服務名稱/代號" at bounding box center [215, 232] width 110 height 19
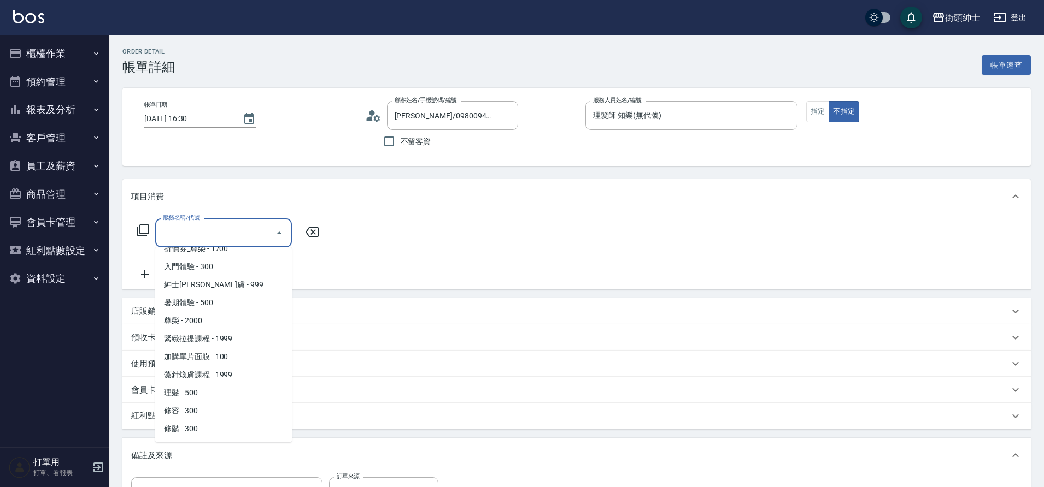
click at [185, 395] on span "理髮 - 500" at bounding box center [223, 393] width 137 height 18
type input "理髮(A02)"
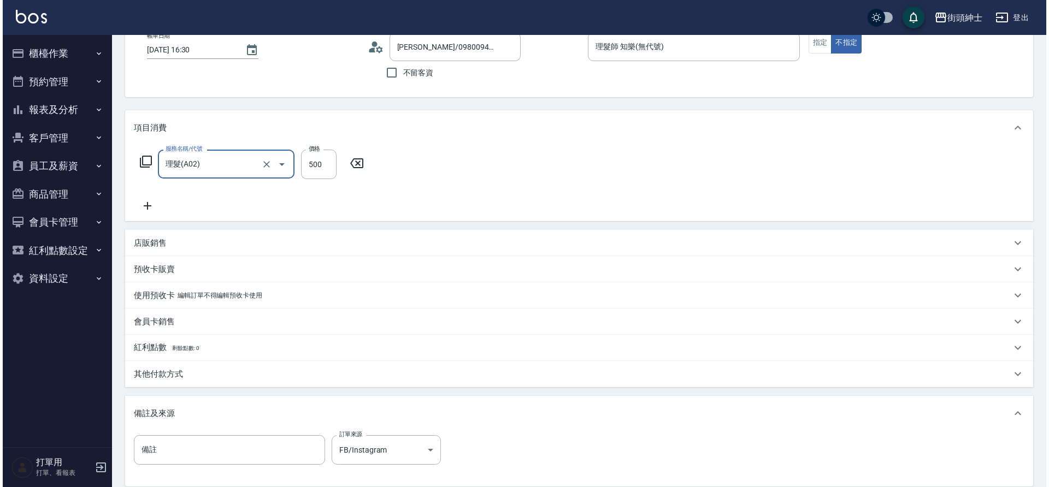
scroll to position [186, 0]
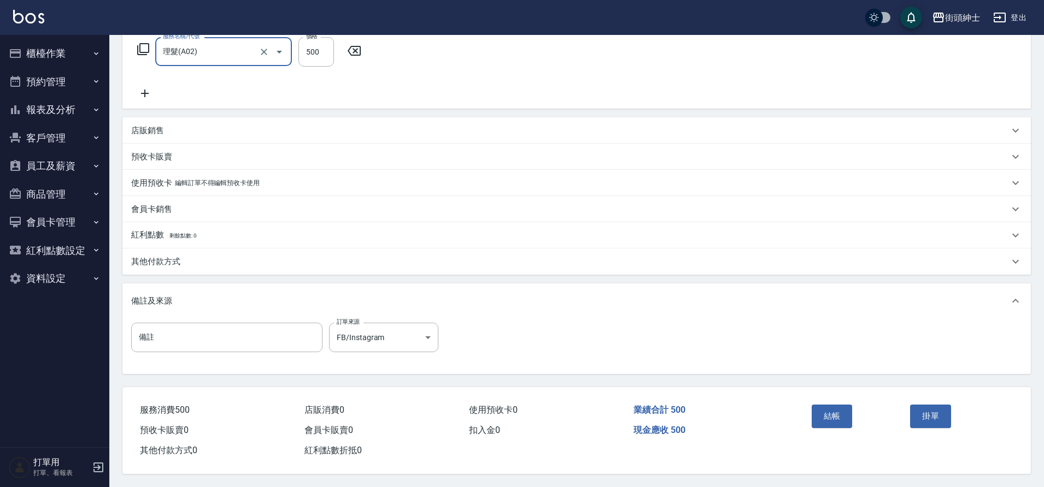
click at [831, 410] on button "結帳" at bounding box center [831, 416] width 41 height 23
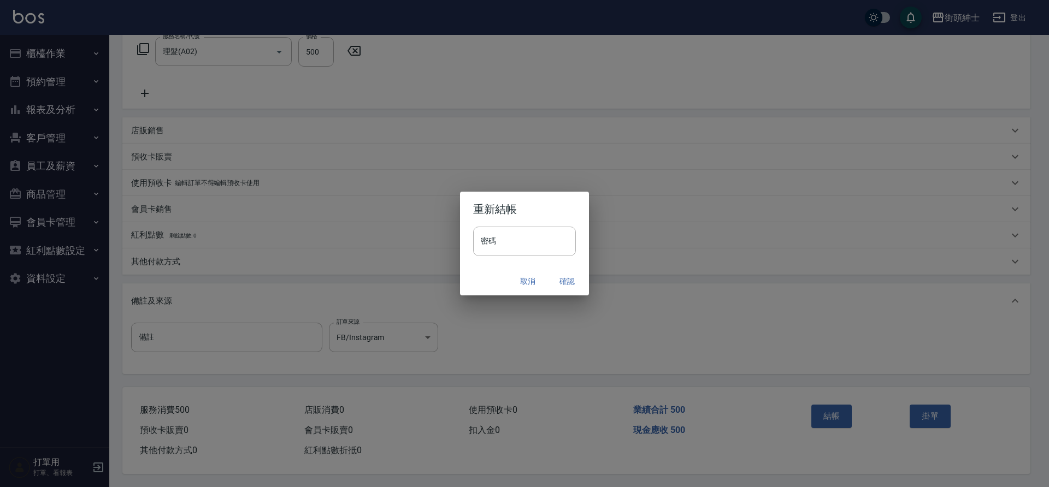
click at [563, 280] on button "確認" at bounding box center [567, 282] width 35 height 20
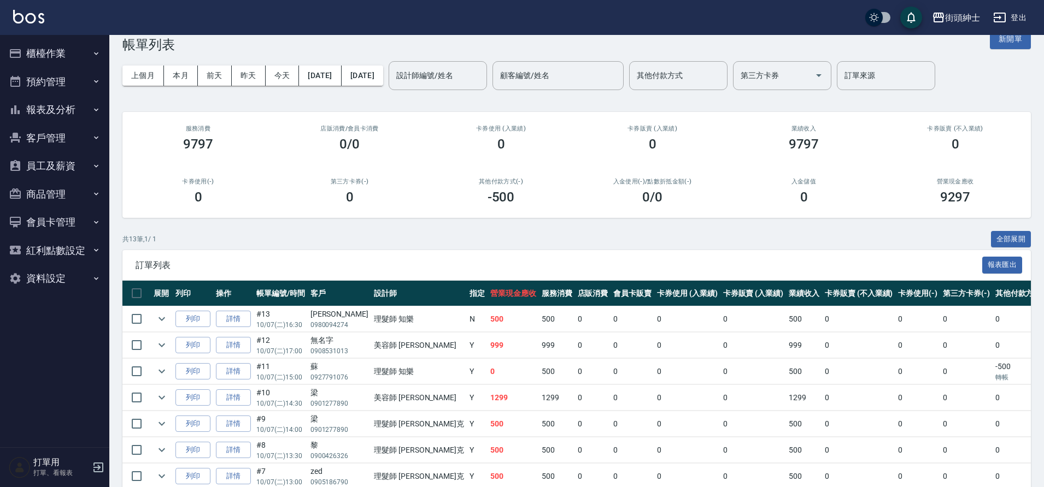
scroll to position [233, 0]
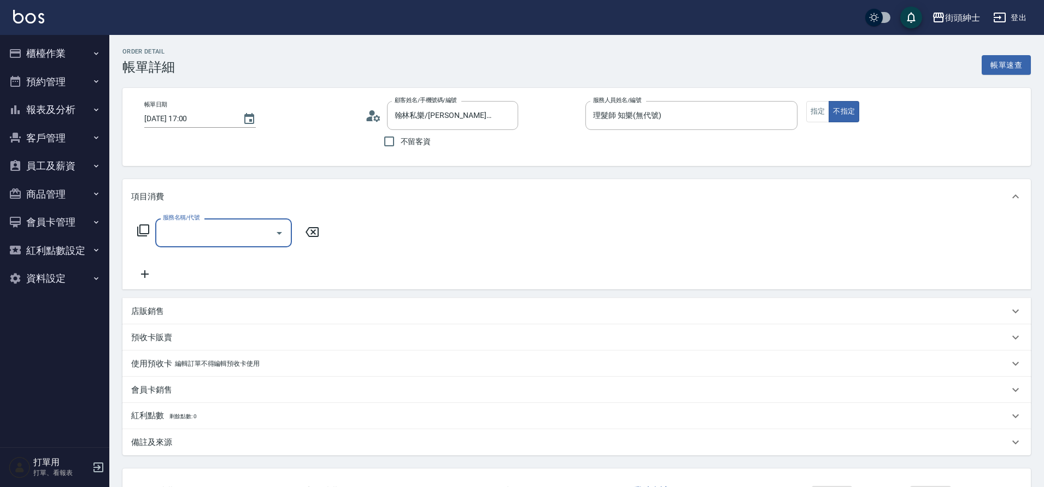
click at [213, 232] on input "服務名稱/代號" at bounding box center [215, 232] width 110 height 19
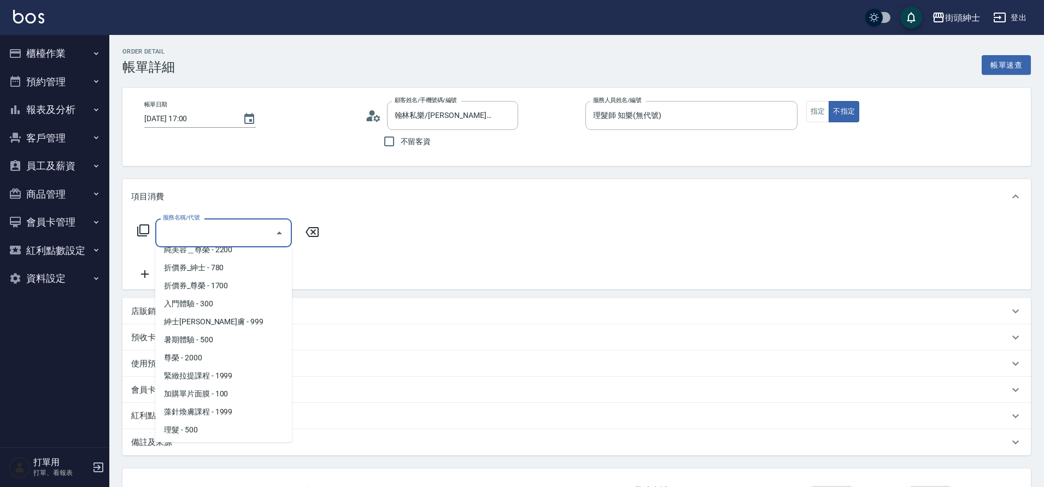
scroll to position [84, 0]
click at [226, 392] on span "理髮 - 500" at bounding box center [223, 393] width 137 height 18
type input "理髮(A02)"
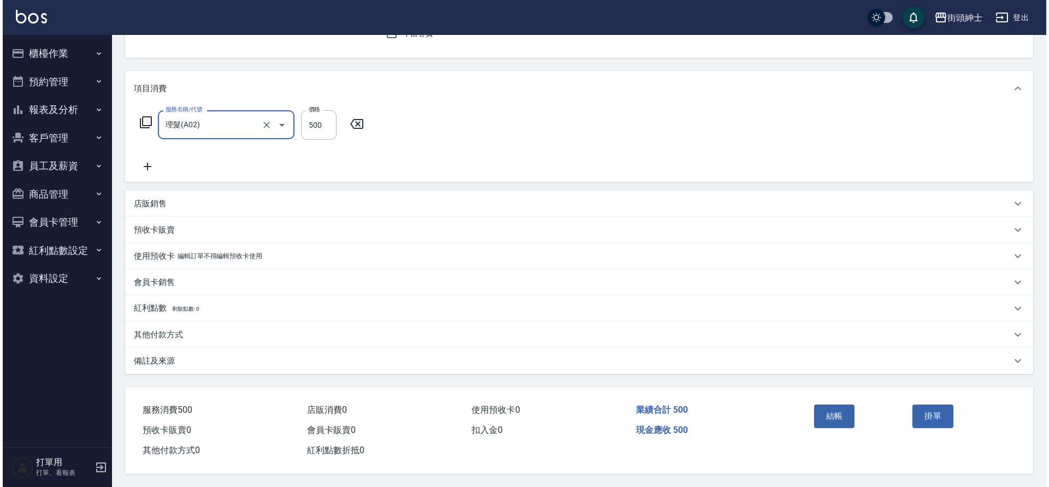
scroll to position [113, 0]
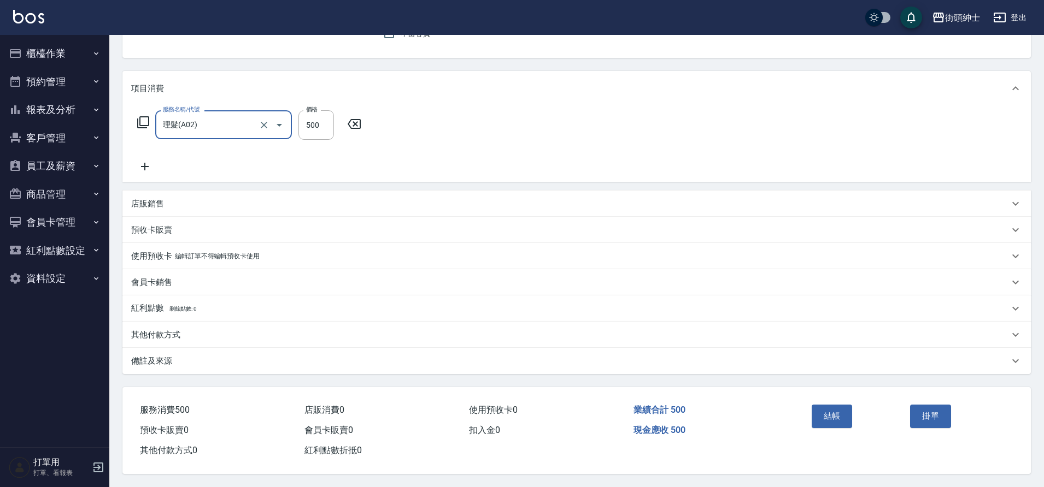
click at [831, 410] on button "結帳" at bounding box center [831, 416] width 41 height 23
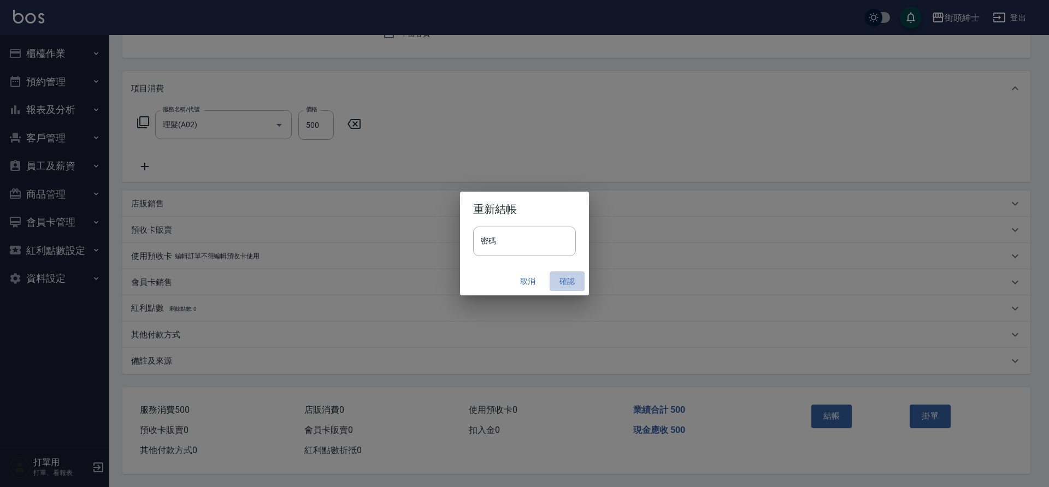
drag, startPoint x: 0, startPoint y: 0, endPoint x: 562, endPoint y: 278, distance: 627.3
click at [562, 278] on button "確認" at bounding box center [567, 282] width 35 height 20
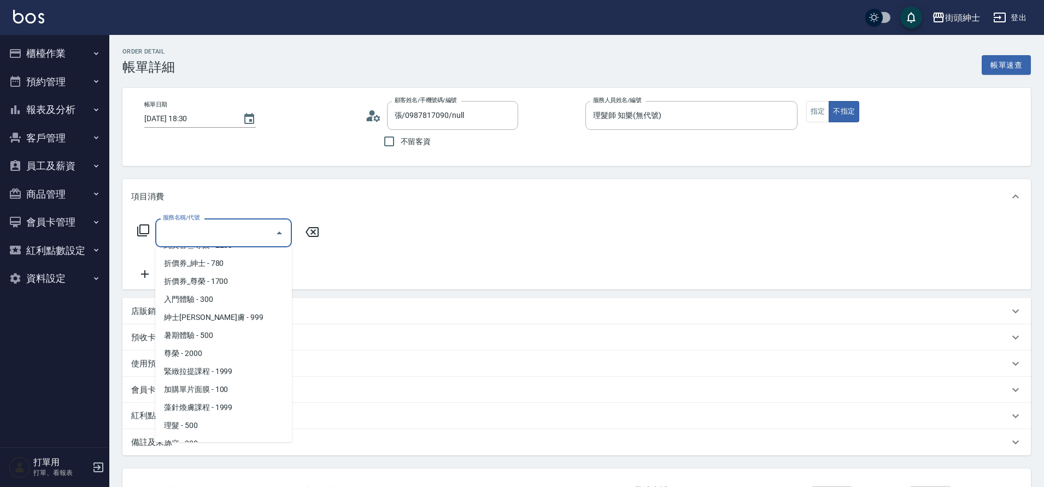
scroll to position [84, 0]
click at [205, 390] on span "理髮 - 500" at bounding box center [223, 393] width 137 height 18
type input "理髮(A02)"
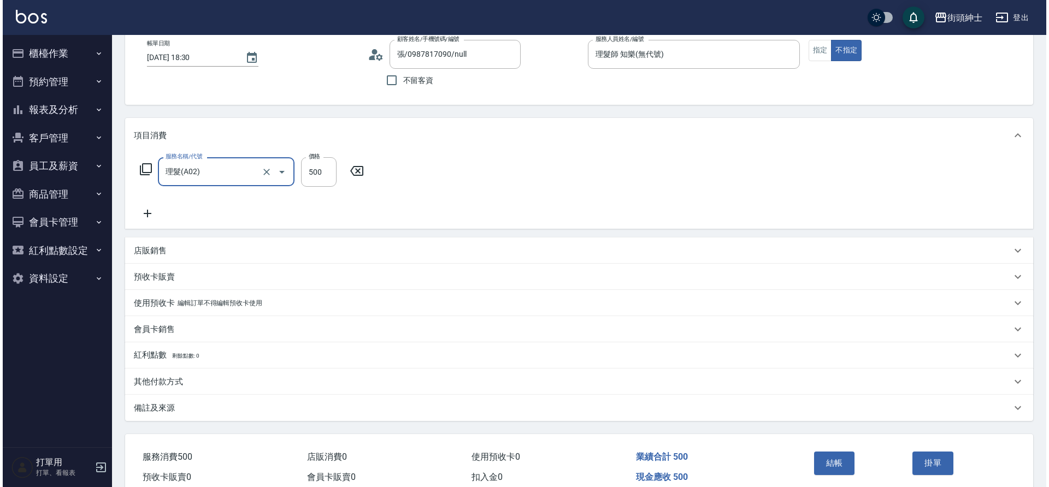
scroll to position [113, 0]
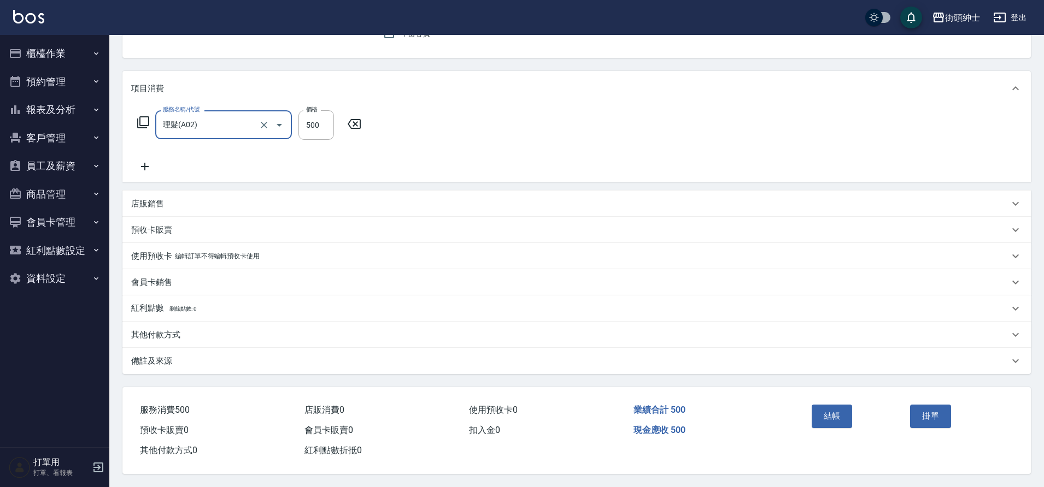
click at [823, 407] on button "結帳" at bounding box center [831, 416] width 41 height 23
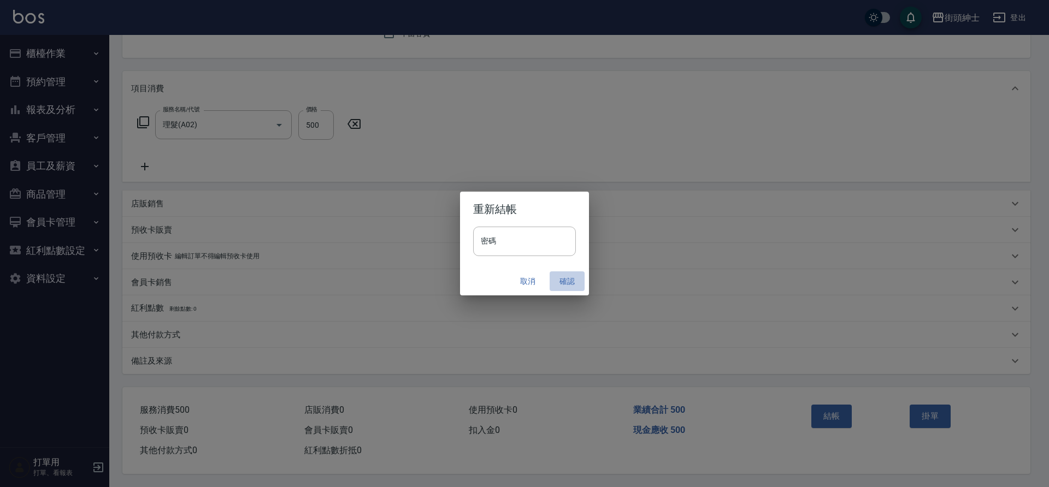
click at [561, 281] on button "確認" at bounding box center [567, 282] width 35 height 20
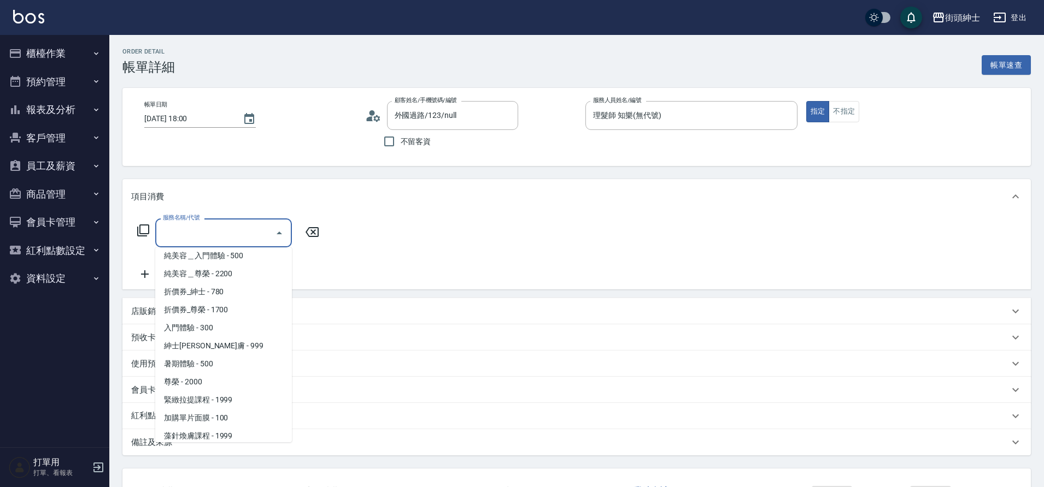
scroll to position [84, 0]
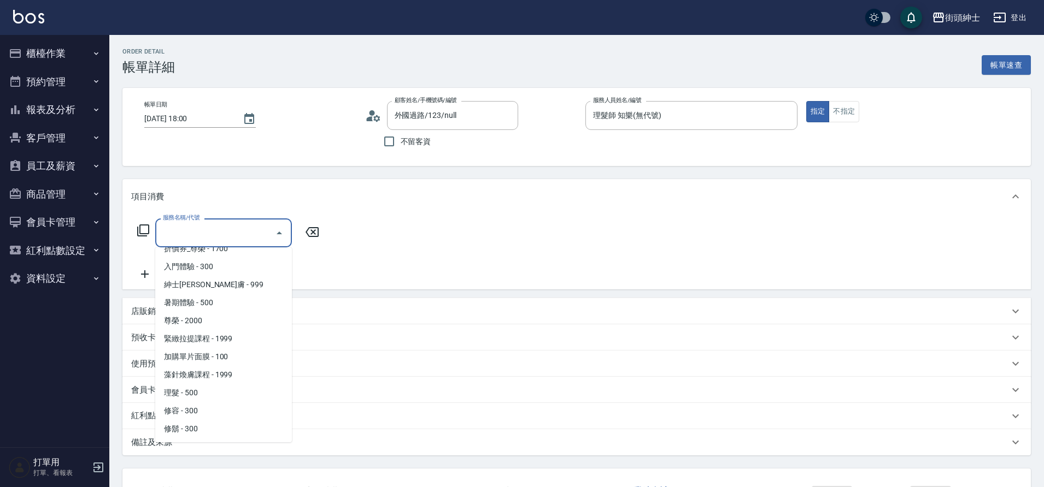
click at [210, 393] on span "理髮 - 500" at bounding box center [223, 393] width 137 height 18
type input "理髮(A02)"
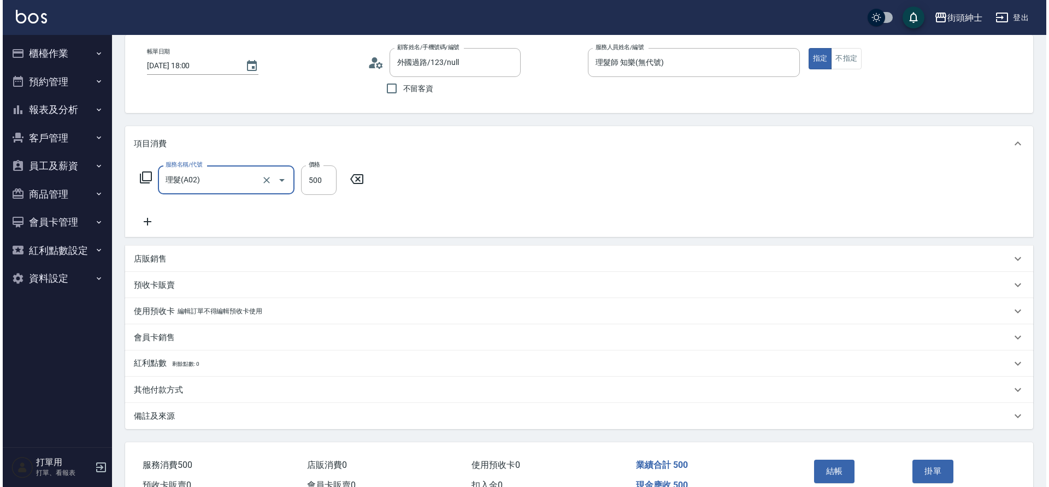
scroll to position [113, 0]
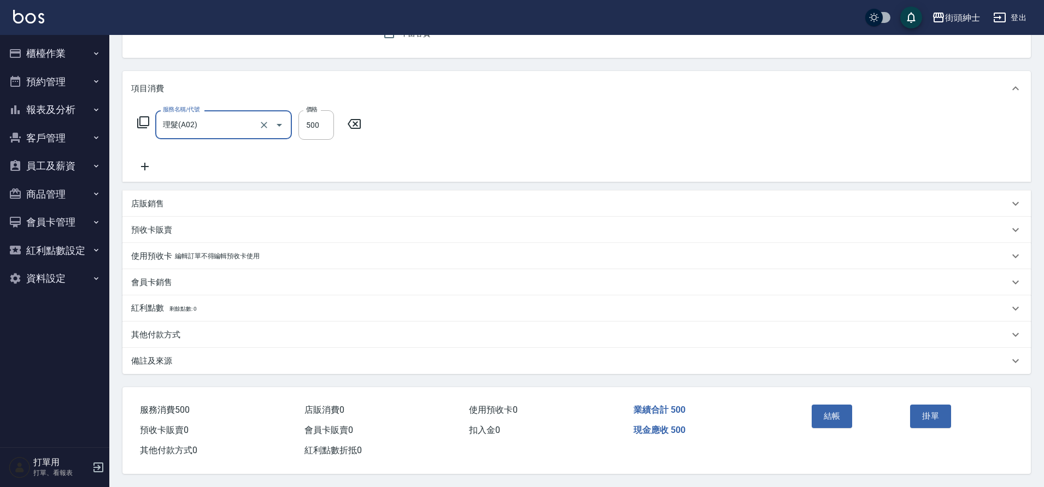
click at [839, 413] on button "結帳" at bounding box center [831, 416] width 41 height 23
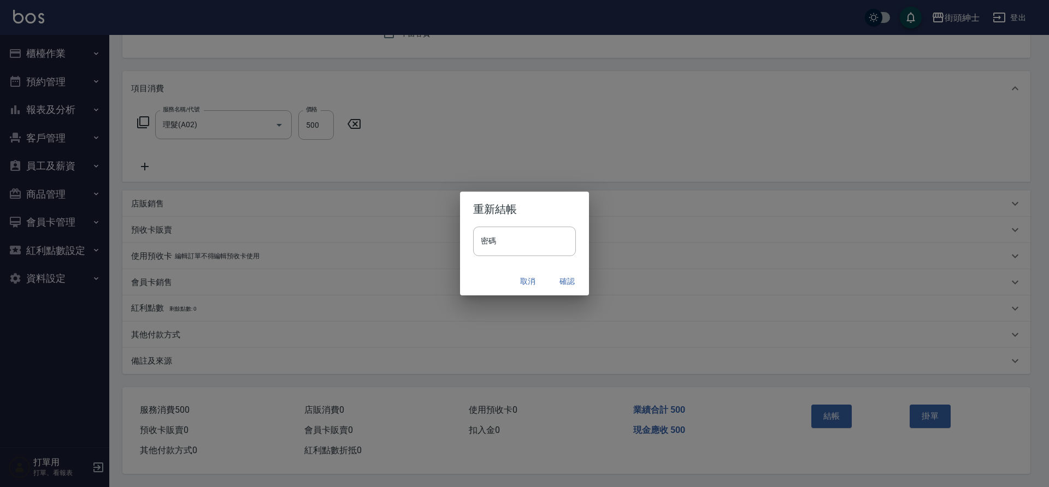
click at [568, 279] on button "確認" at bounding box center [567, 282] width 35 height 20
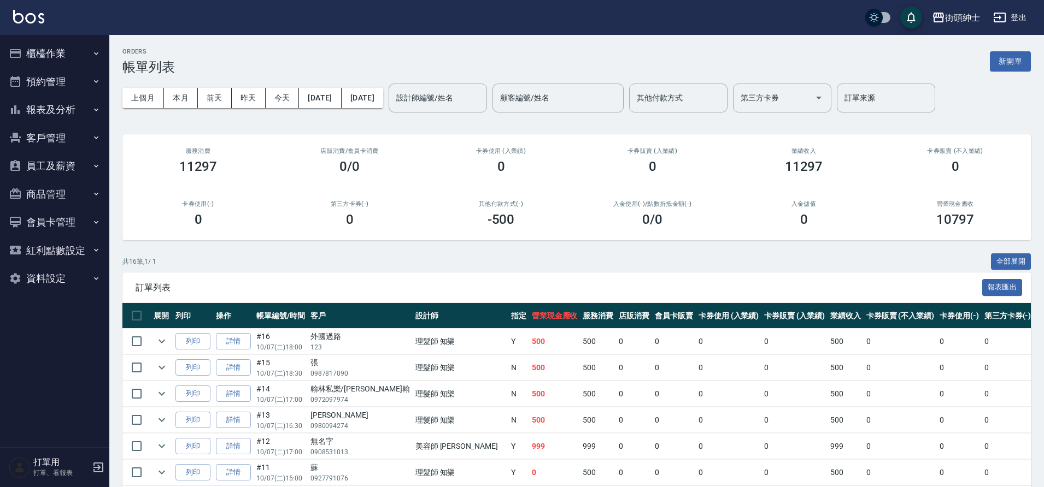
click at [58, 83] on button "預約管理" at bounding box center [54, 82] width 101 height 28
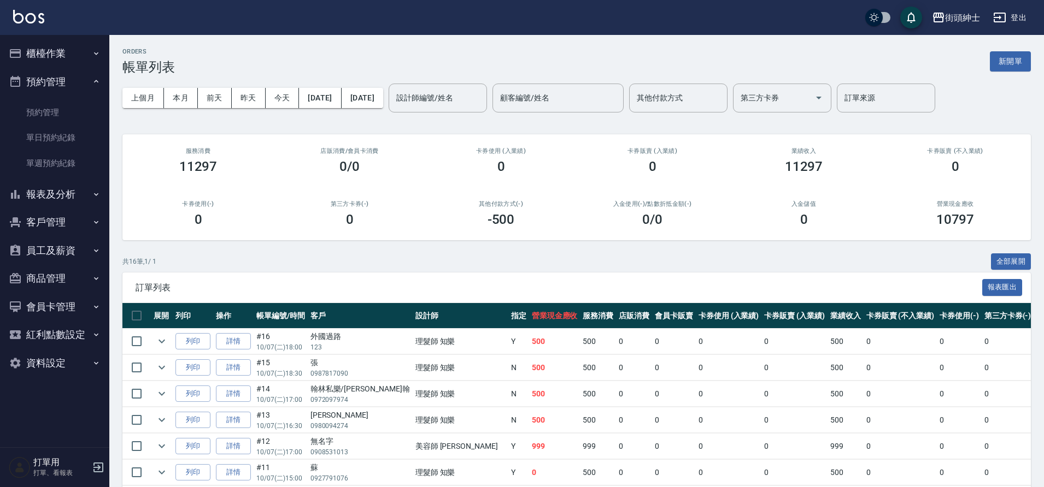
click at [72, 137] on link "單日預約紀錄" at bounding box center [54, 137] width 101 height 25
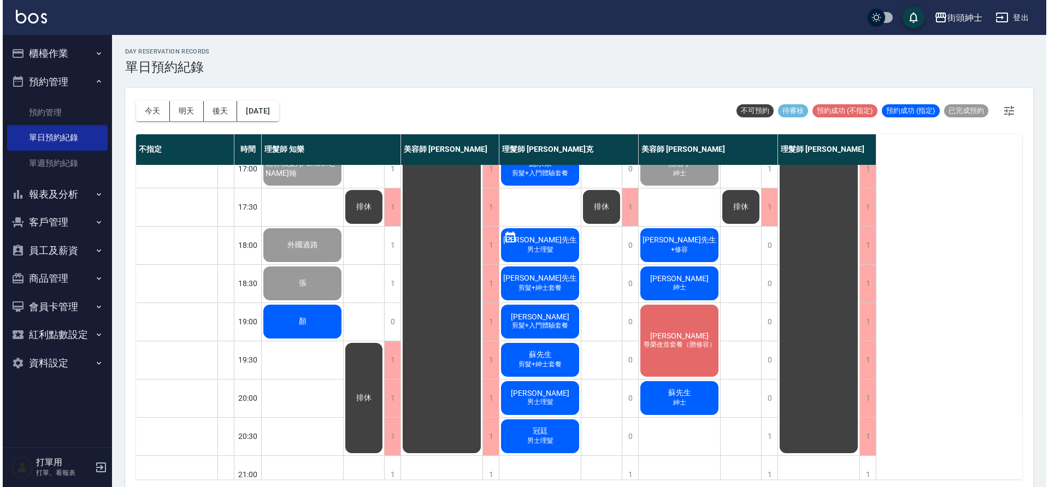
scroll to position [475, 0]
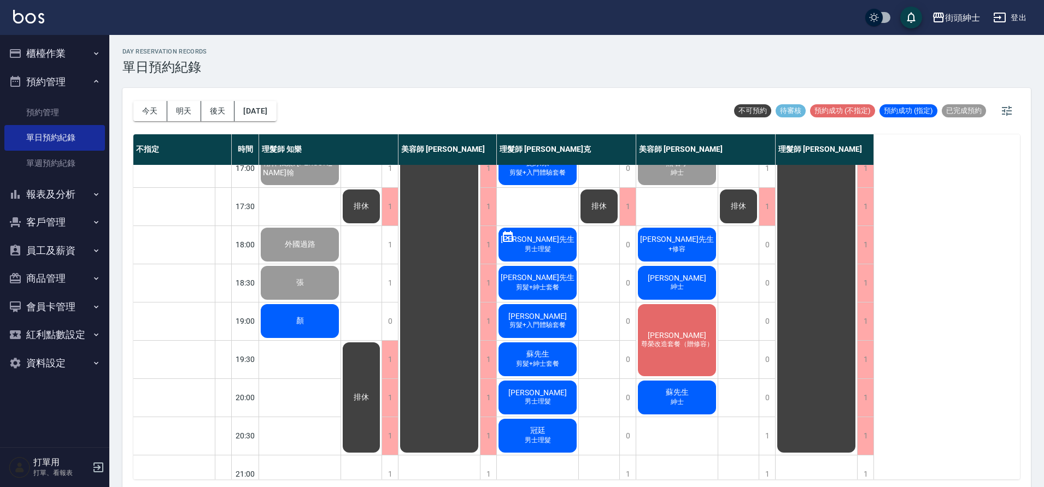
click at [310, 317] on div "顏" at bounding box center [299, 321] width 81 height 37
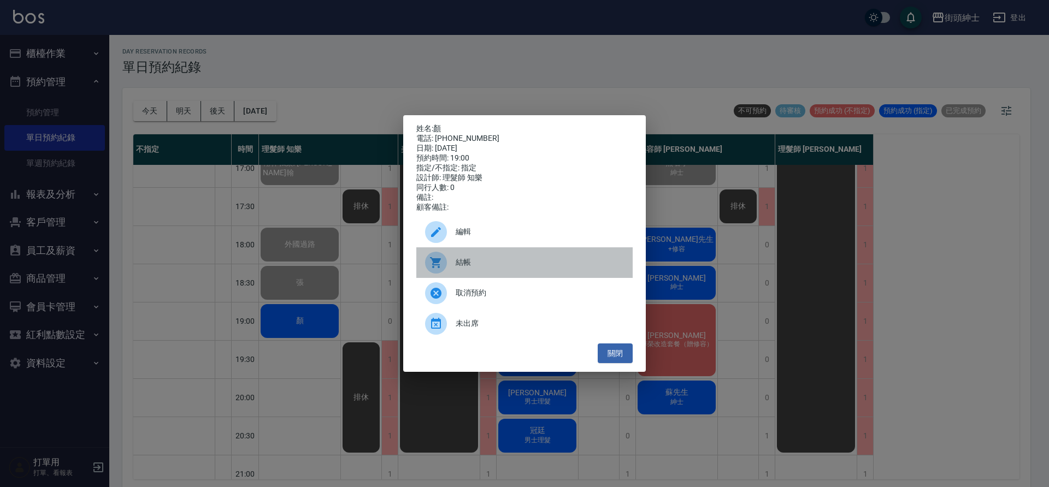
drag, startPoint x: 0, startPoint y: 0, endPoint x: 476, endPoint y: 270, distance: 547.6
click at [476, 268] on span "結帳" at bounding box center [540, 262] width 168 height 11
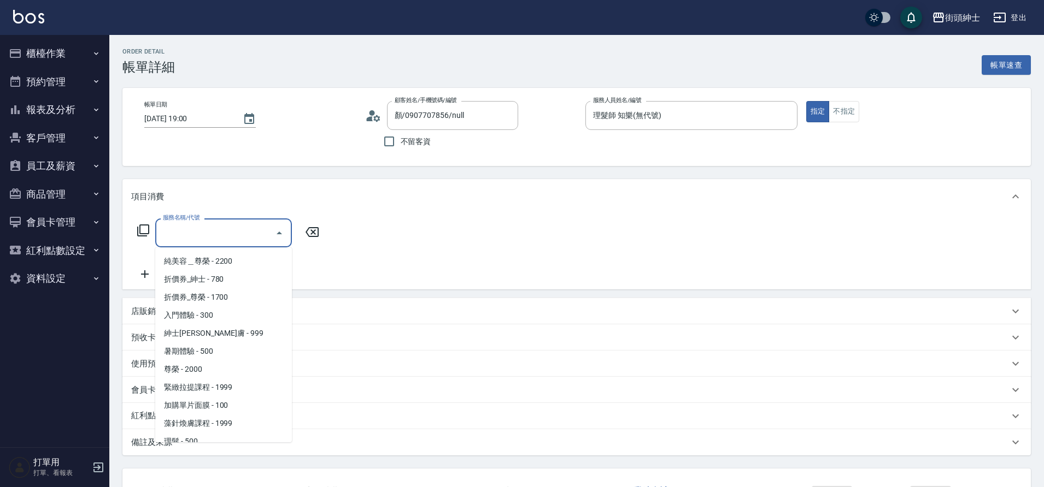
scroll to position [84, 0]
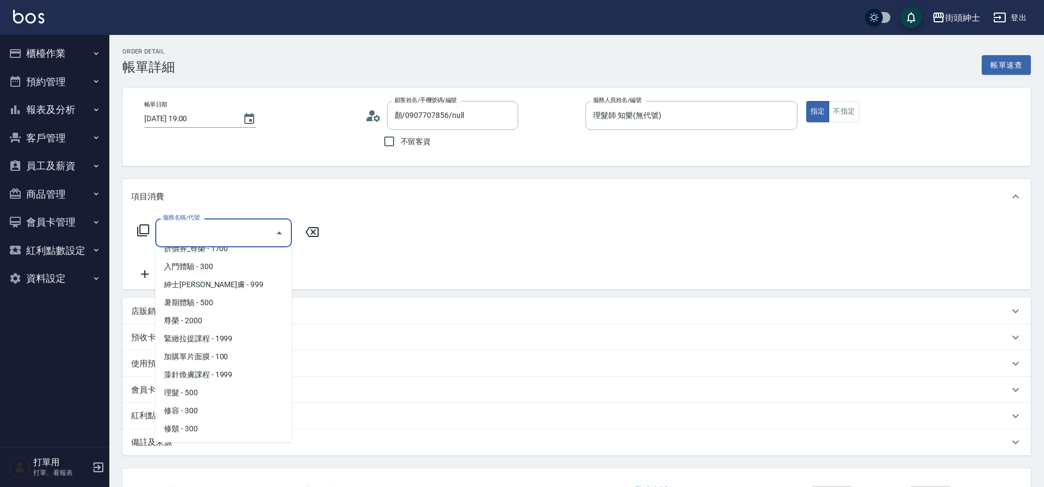
click at [206, 393] on span "理髮 - 500" at bounding box center [223, 393] width 137 height 18
type input "理髮(A02)"
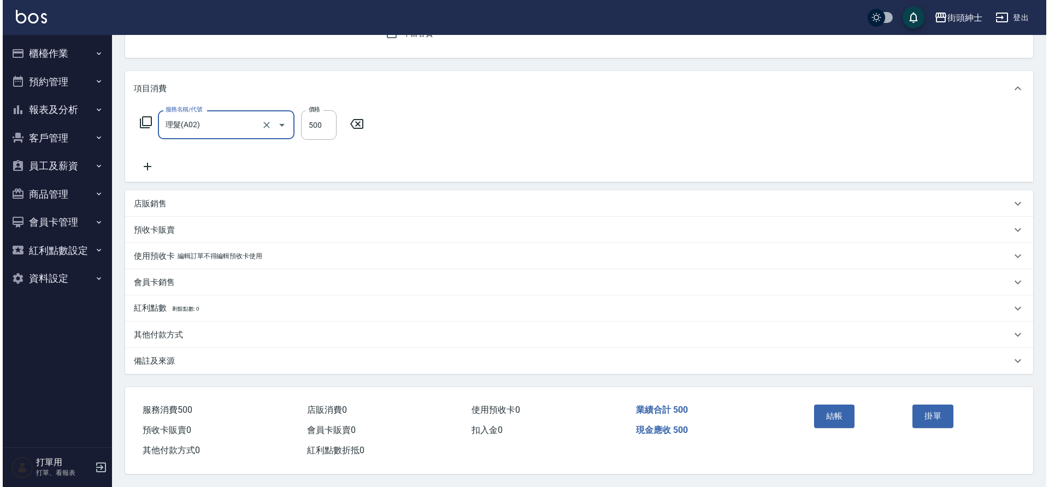
scroll to position [113, 0]
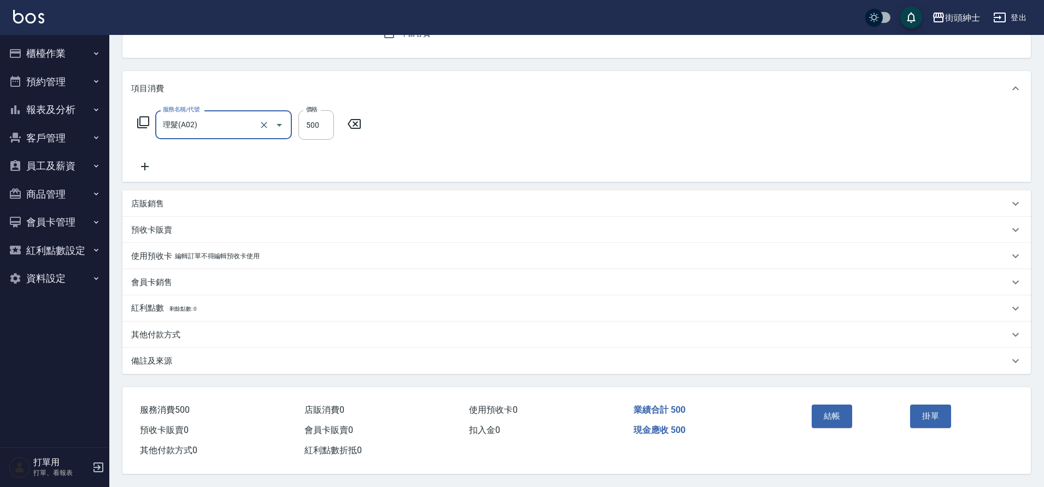
click at [822, 405] on button "結帳" at bounding box center [831, 416] width 41 height 23
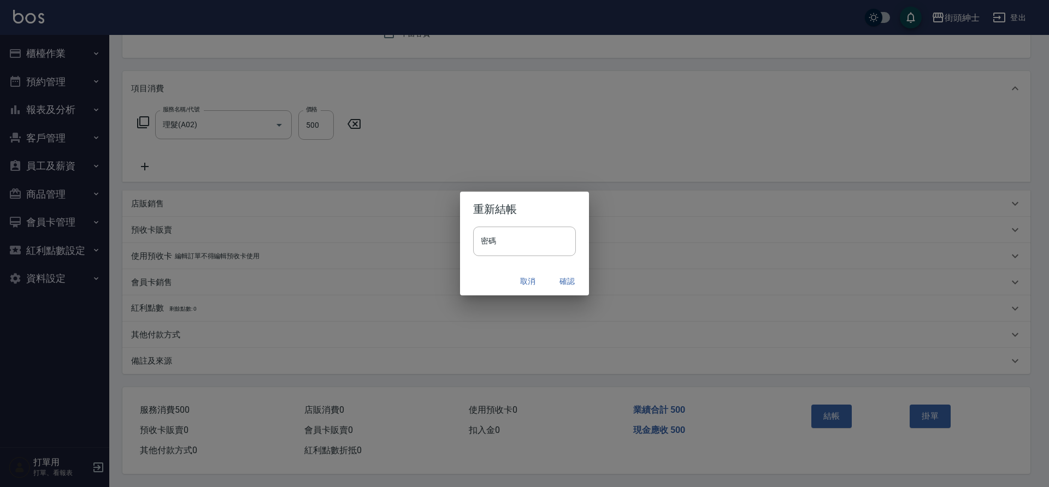
click at [567, 281] on button "確認" at bounding box center [567, 282] width 35 height 20
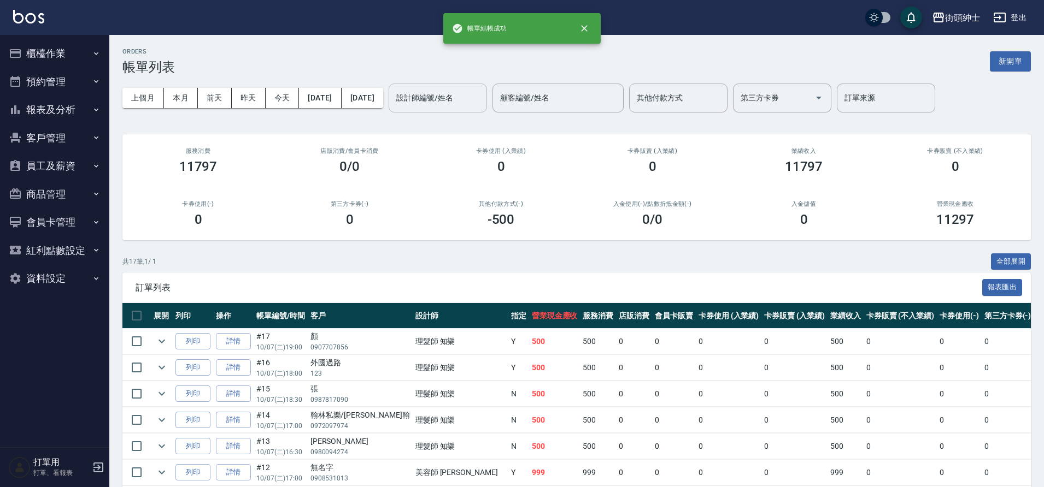
click at [443, 98] on input "設計師編號/姓名" at bounding box center [437, 98] width 89 height 19
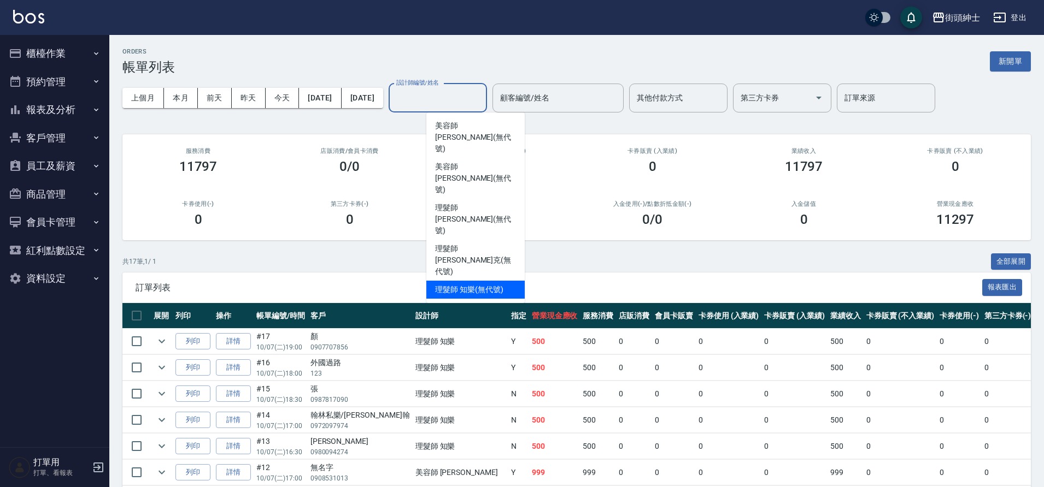
click at [463, 284] on span "理髮師 知樂 (無代號)" at bounding box center [469, 289] width 68 height 11
type input "理髮師 知樂(無代號)"
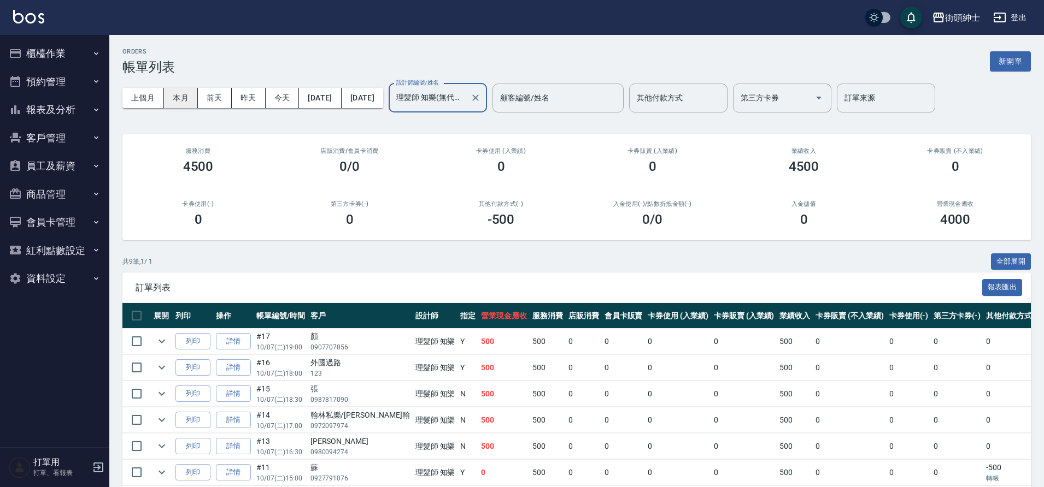
click at [184, 101] on button "本月" at bounding box center [181, 98] width 34 height 20
click at [281, 101] on button "今天" at bounding box center [283, 98] width 34 height 20
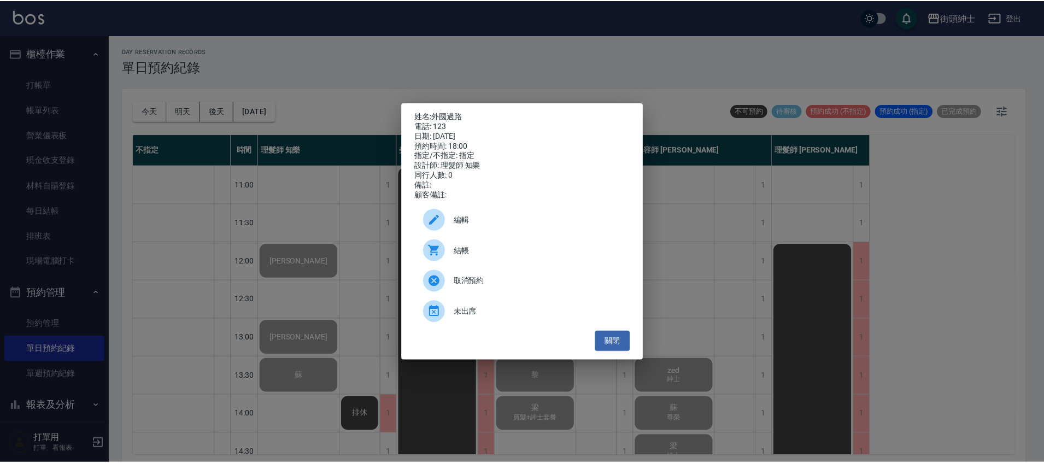
scroll to position [522, 0]
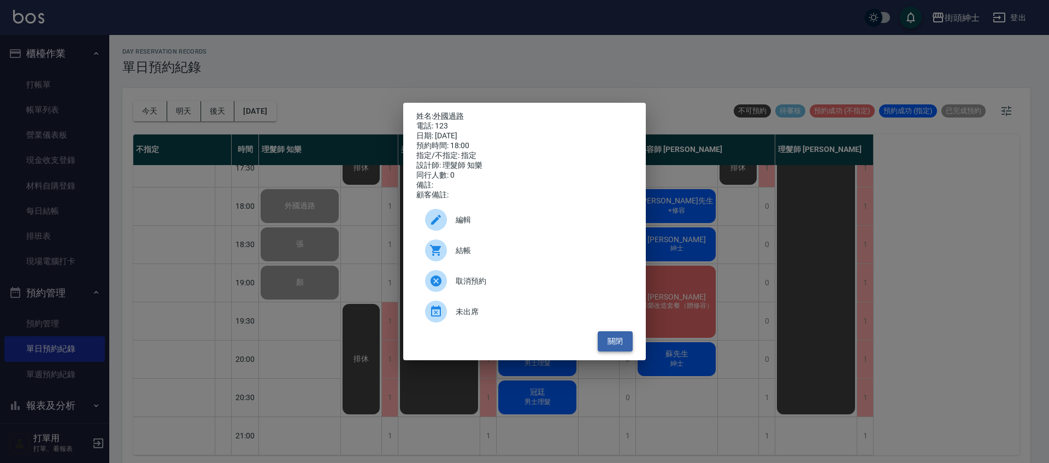
click at [625, 336] on button "關閉" at bounding box center [615, 341] width 35 height 20
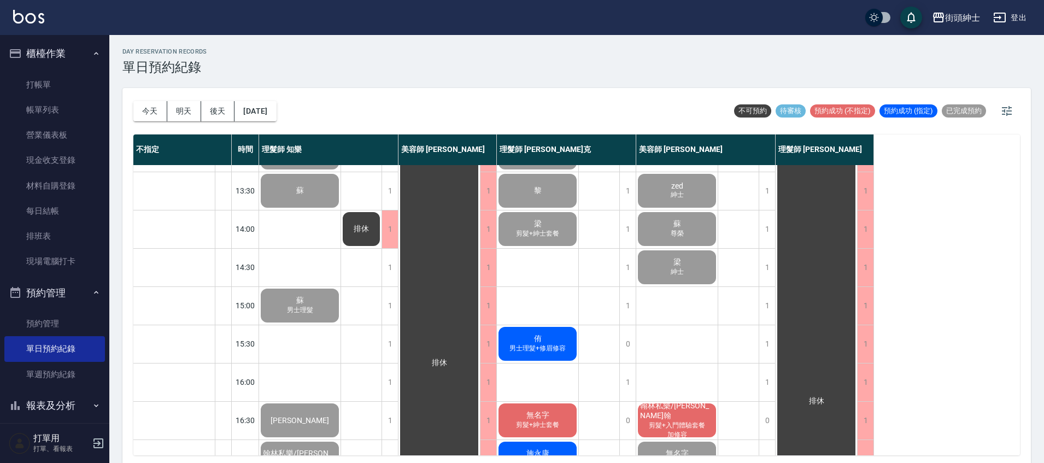
scroll to position [0, 0]
